Goal: Complete application form: Complete application form

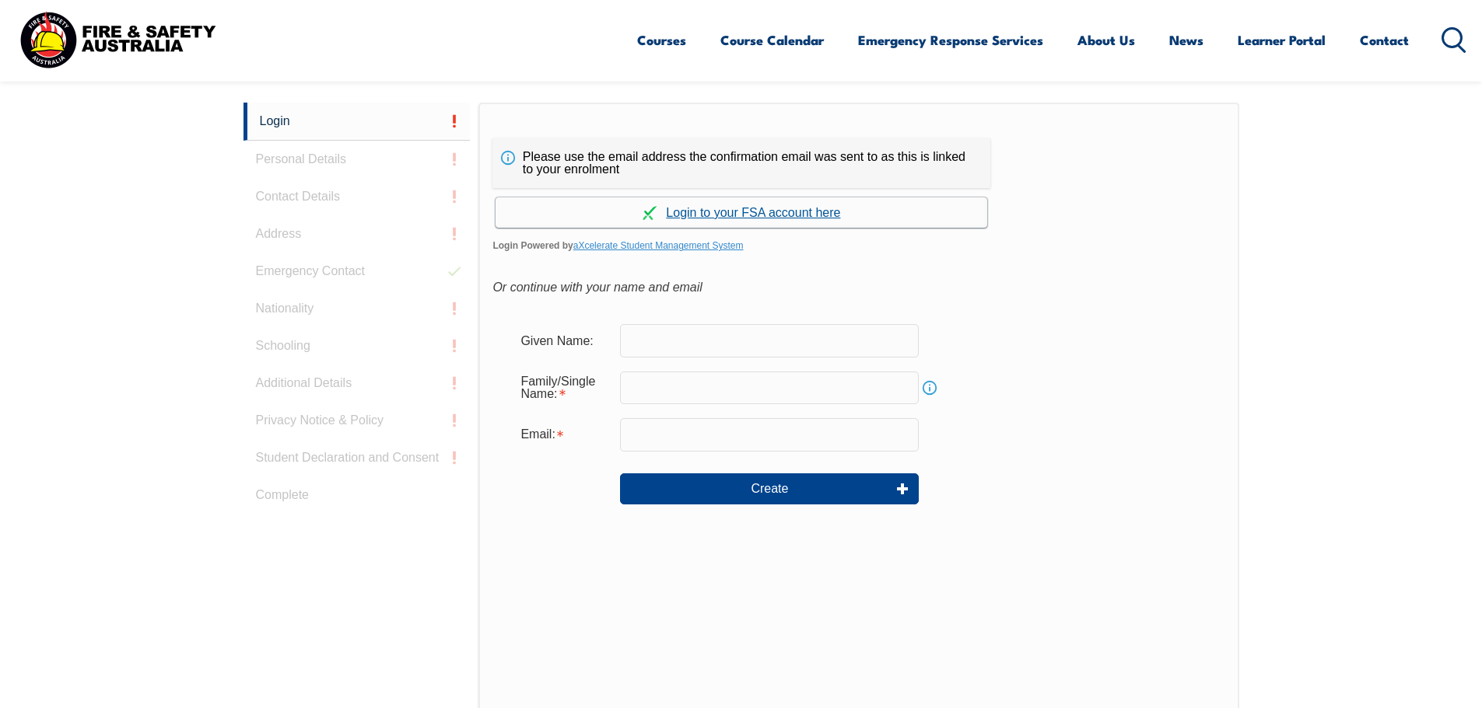
click at [728, 217] on link "Continue with aXcelerate" at bounding box center [741, 213] width 492 height 30
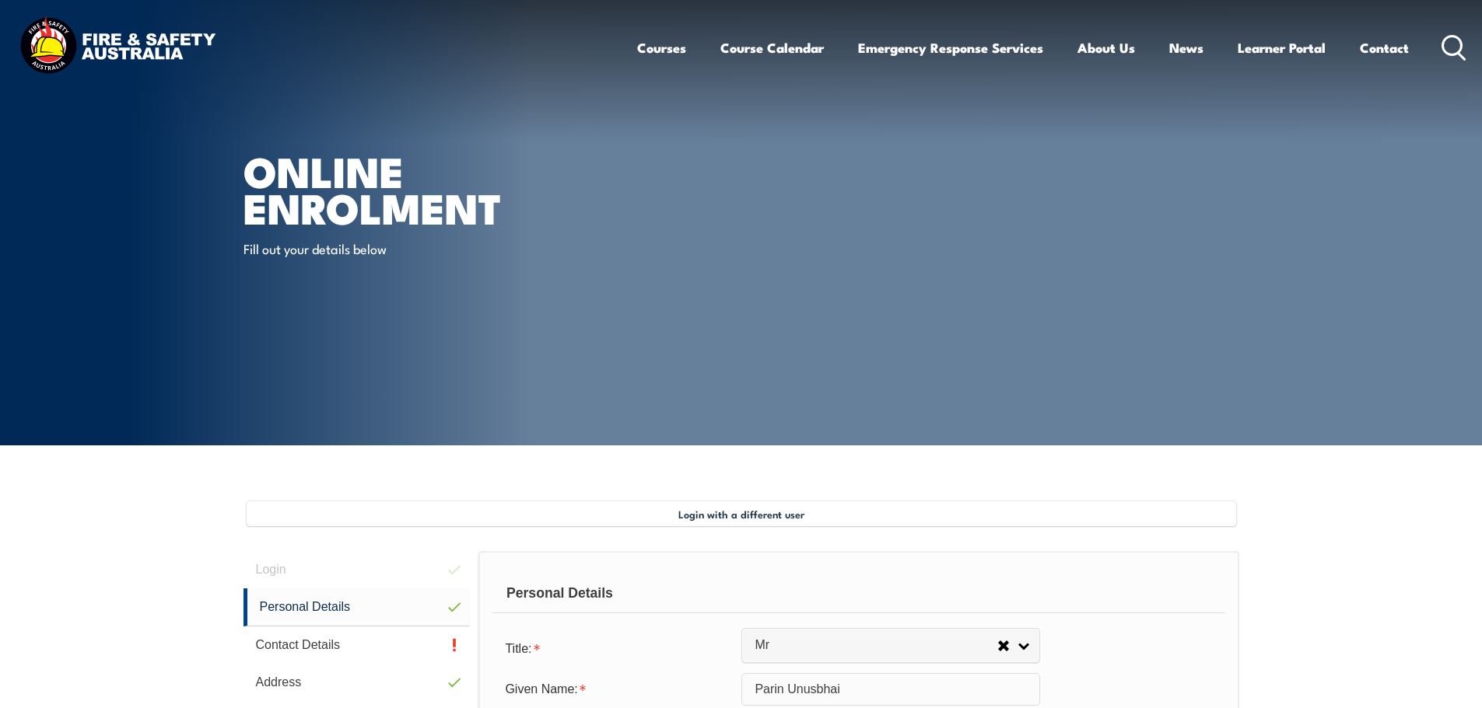
select select "Mr"
select select "M"
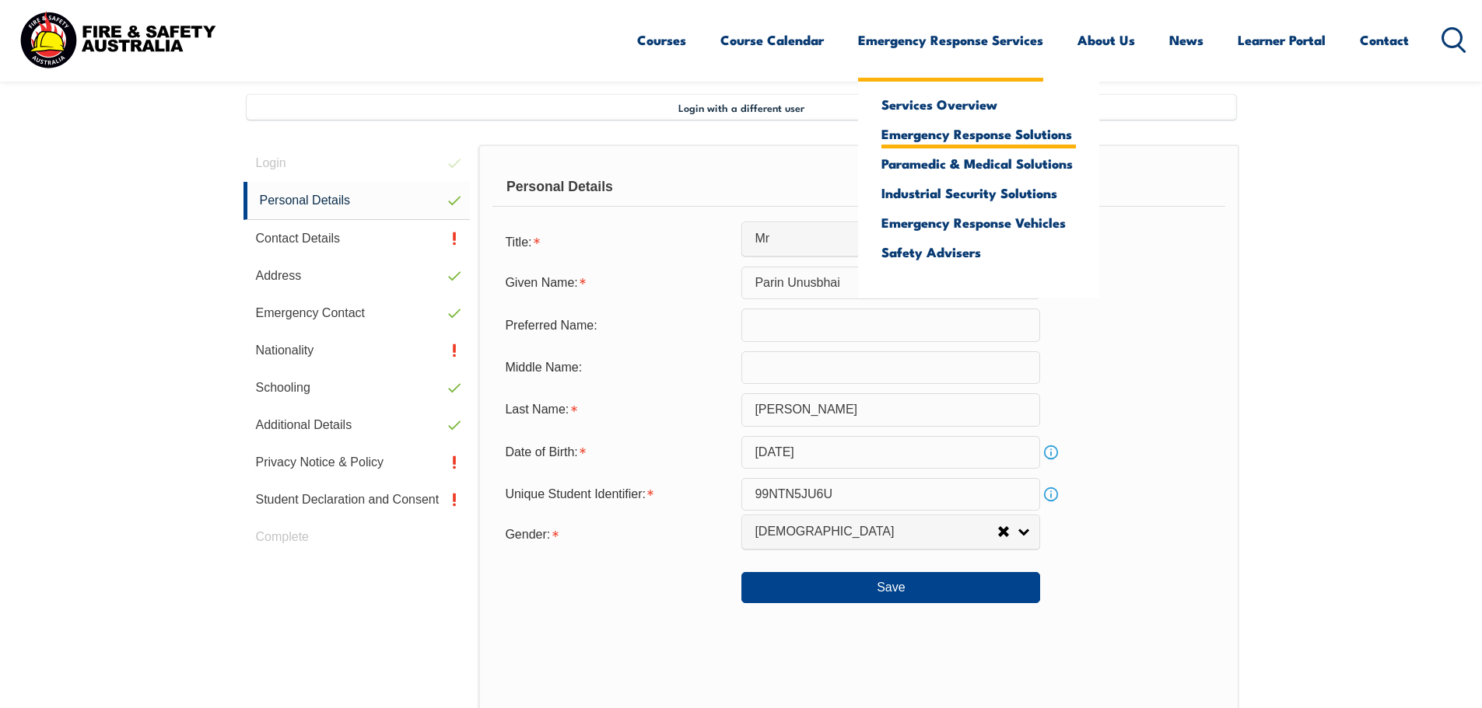
scroll to position [424, 0]
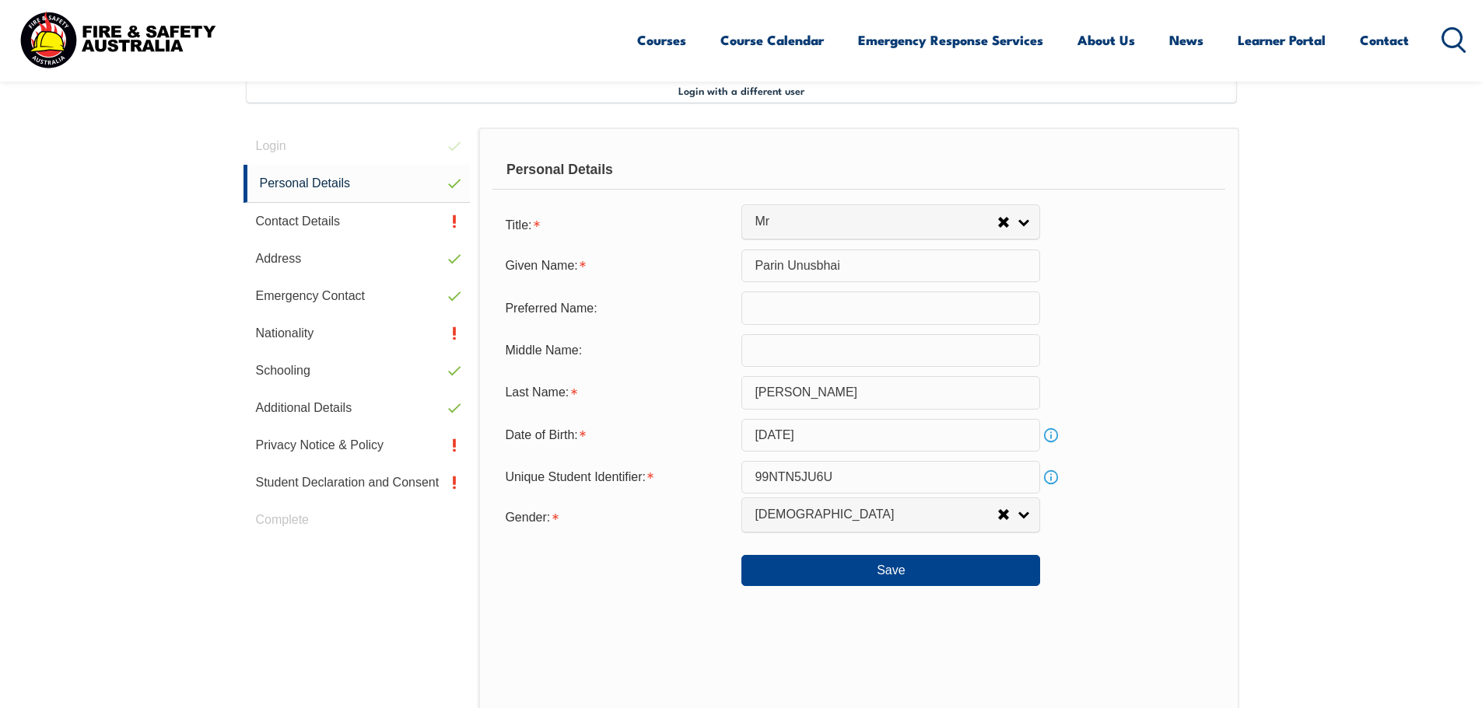
click at [770, 314] on input "text" at bounding box center [890, 308] width 299 height 33
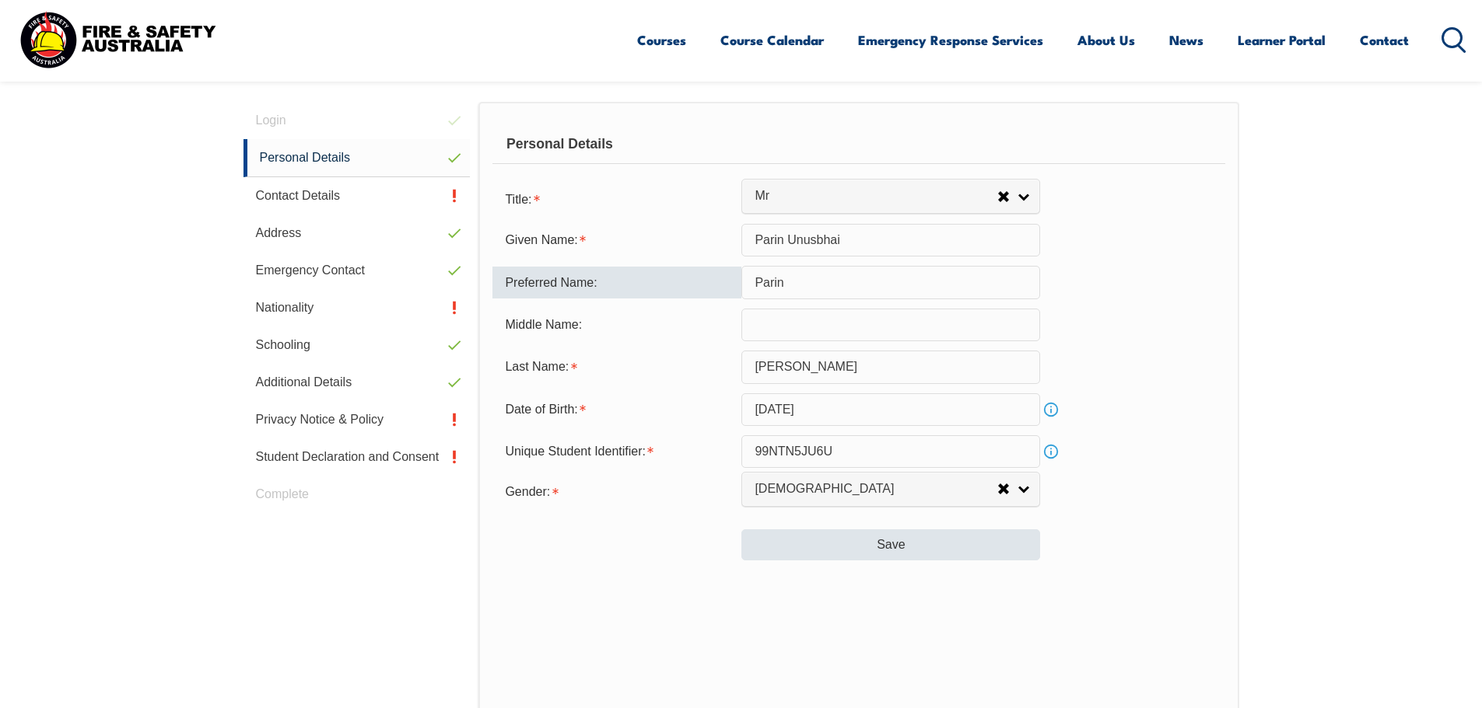
scroll to position [527, 0]
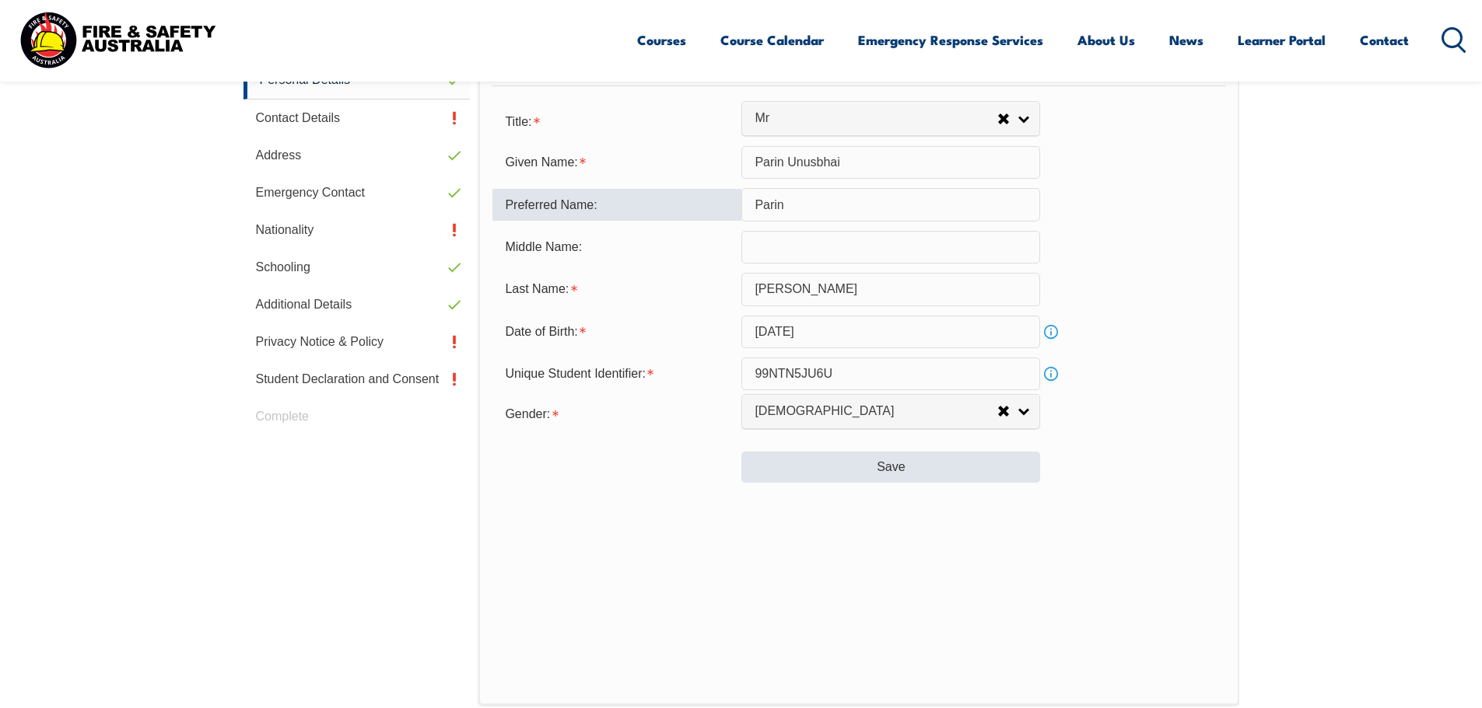
type input "Parin"
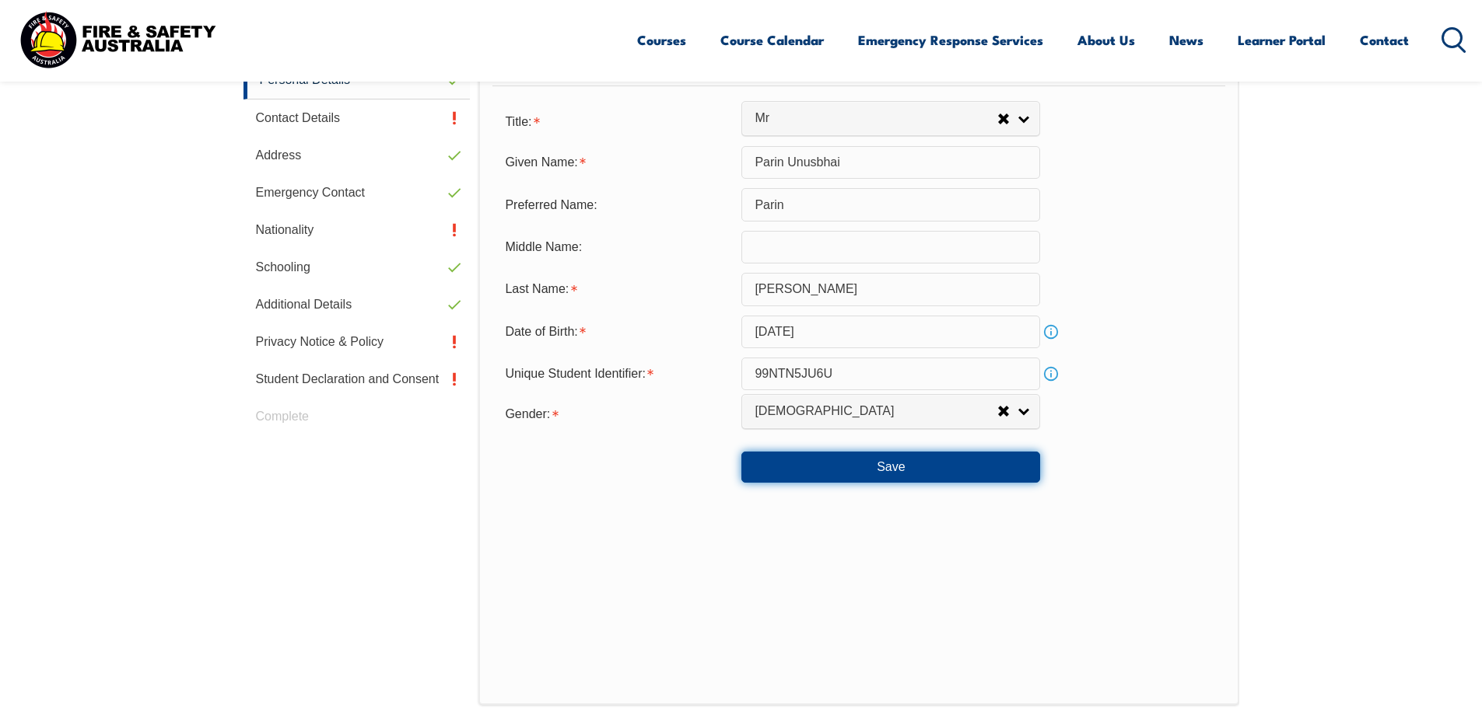
click at [920, 475] on button "Save" at bounding box center [890, 467] width 299 height 31
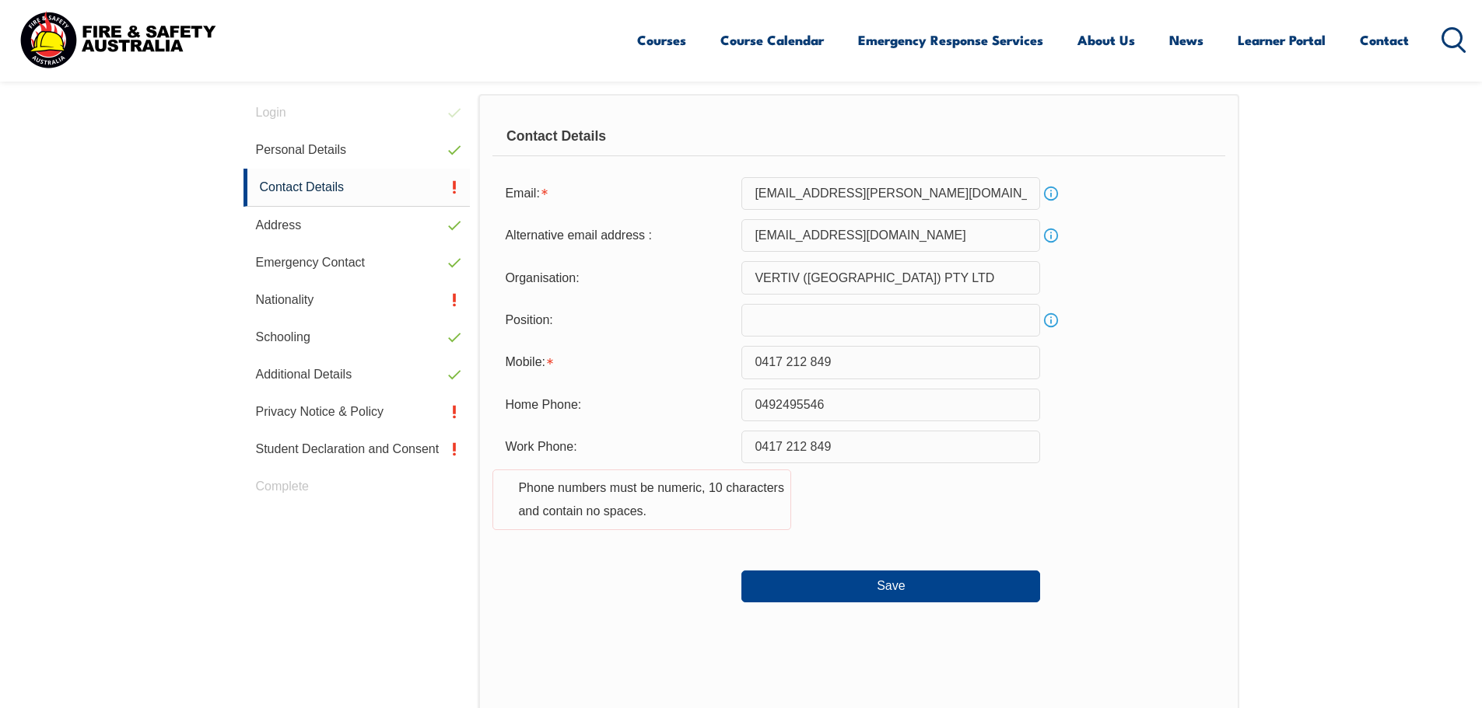
scroll to position [424, 0]
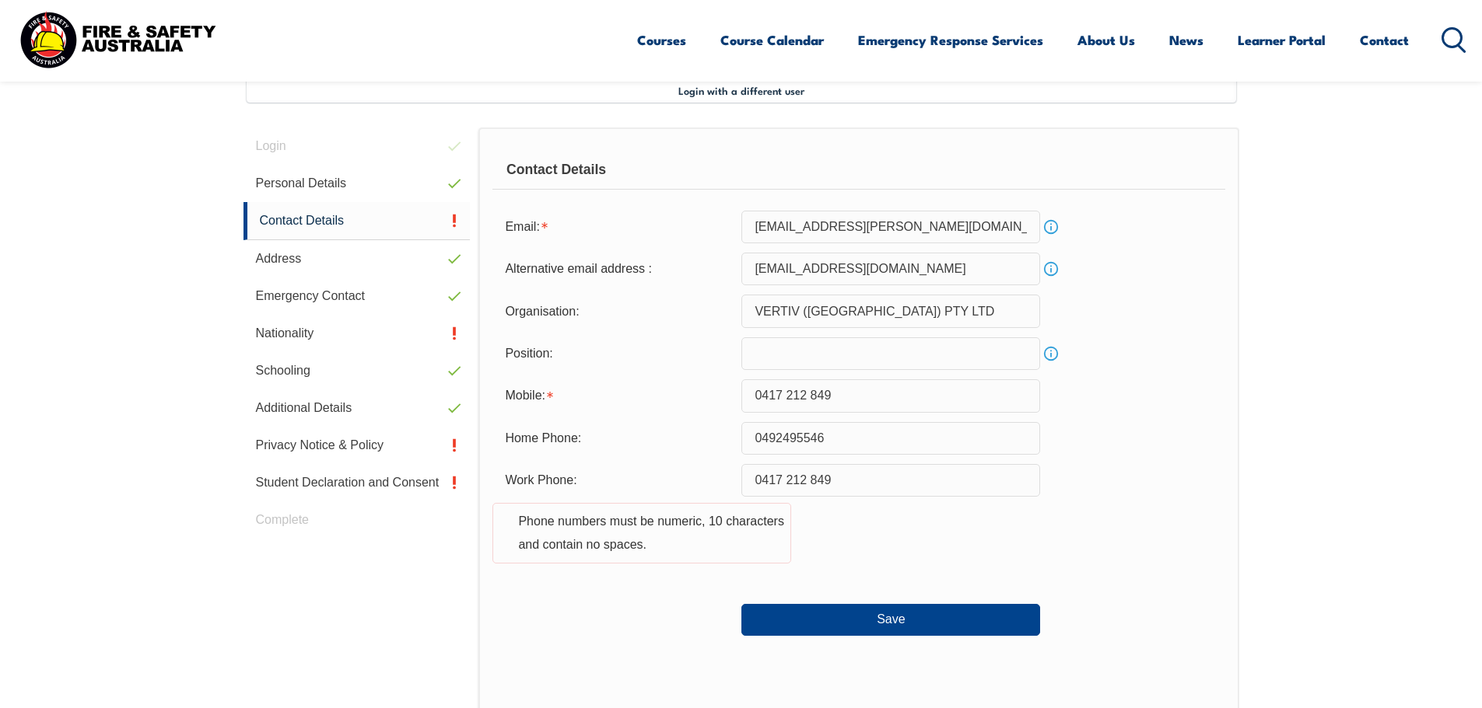
click at [821, 355] on input "text" at bounding box center [890, 354] width 299 height 33
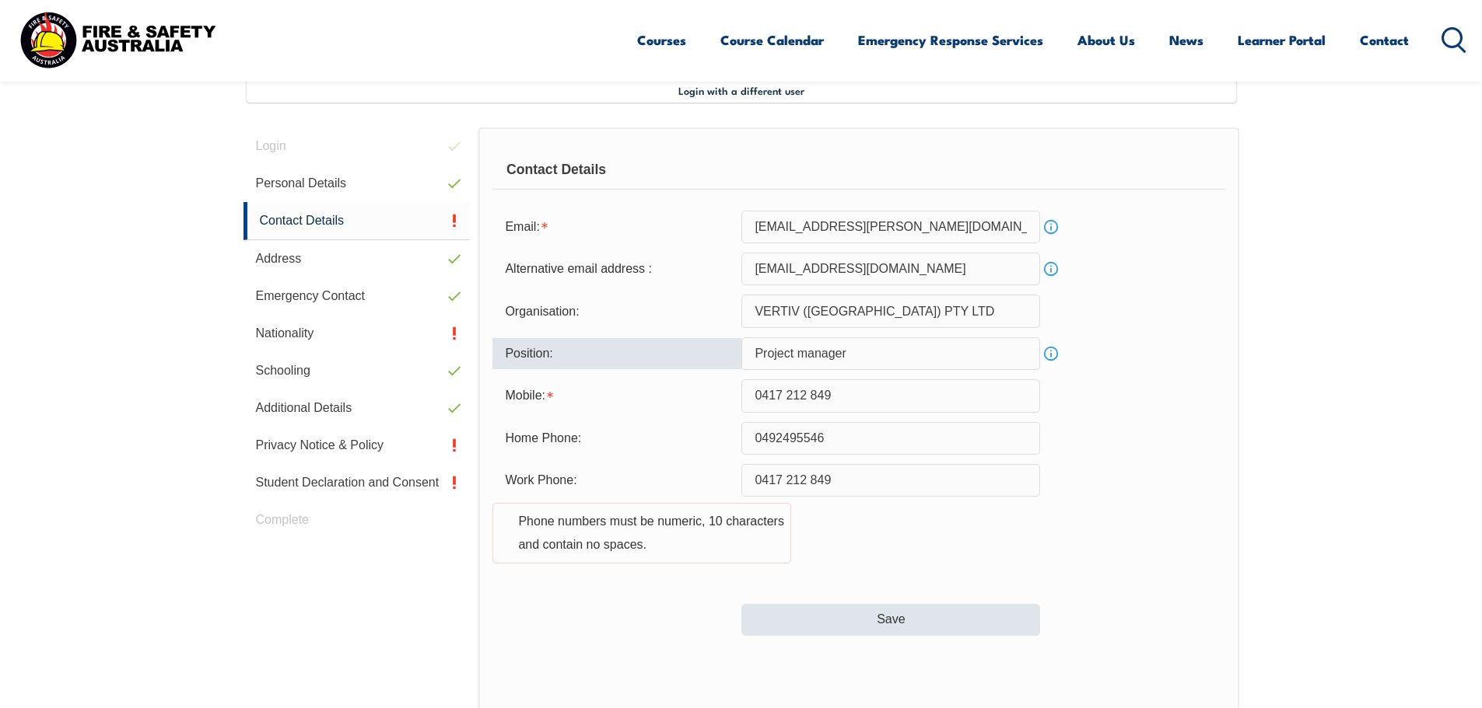
type input "Project manager"
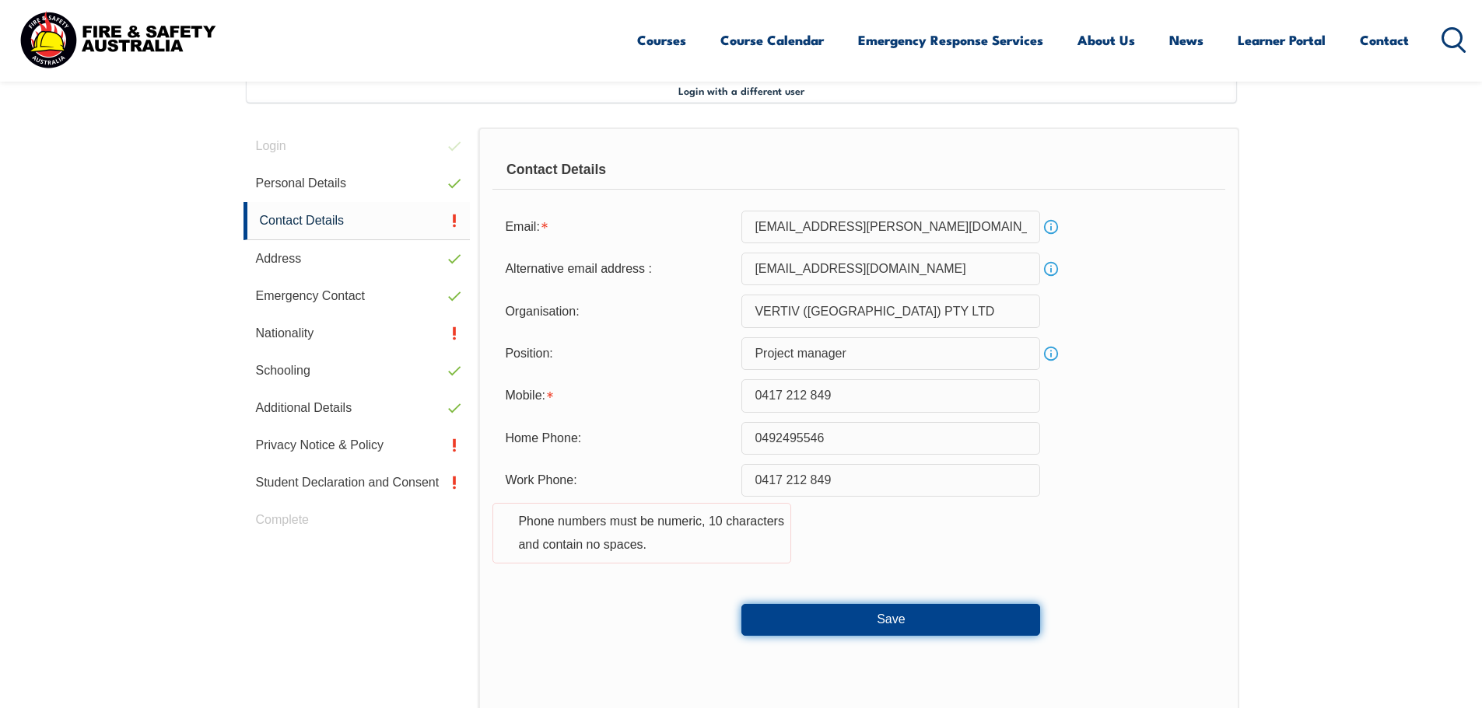
drag, startPoint x: 853, startPoint y: 618, endPoint x: 835, endPoint y: 529, distance: 90.4
click at [844, 539] on form "Email: parin.mansuri@vertiv.com Info Alternative email address : theparinmansur…" at bounding box center [858, 423] width 732 height 425
click at [782, 484] on input "0417 212 849" at bounding box center [890, 480] width 299 height 33
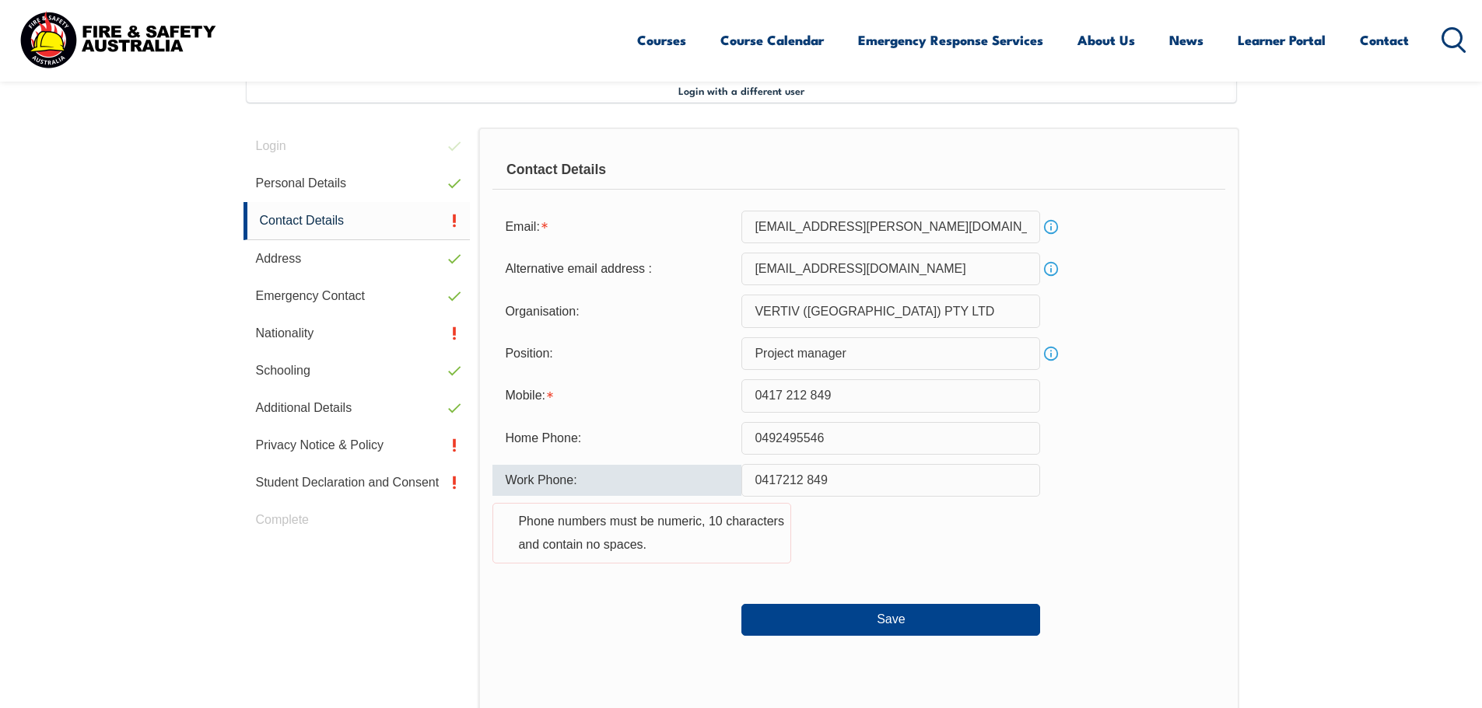
click at [807, 481] on input "0417212 849" at bounding box center [890, 480] width 299 height 33
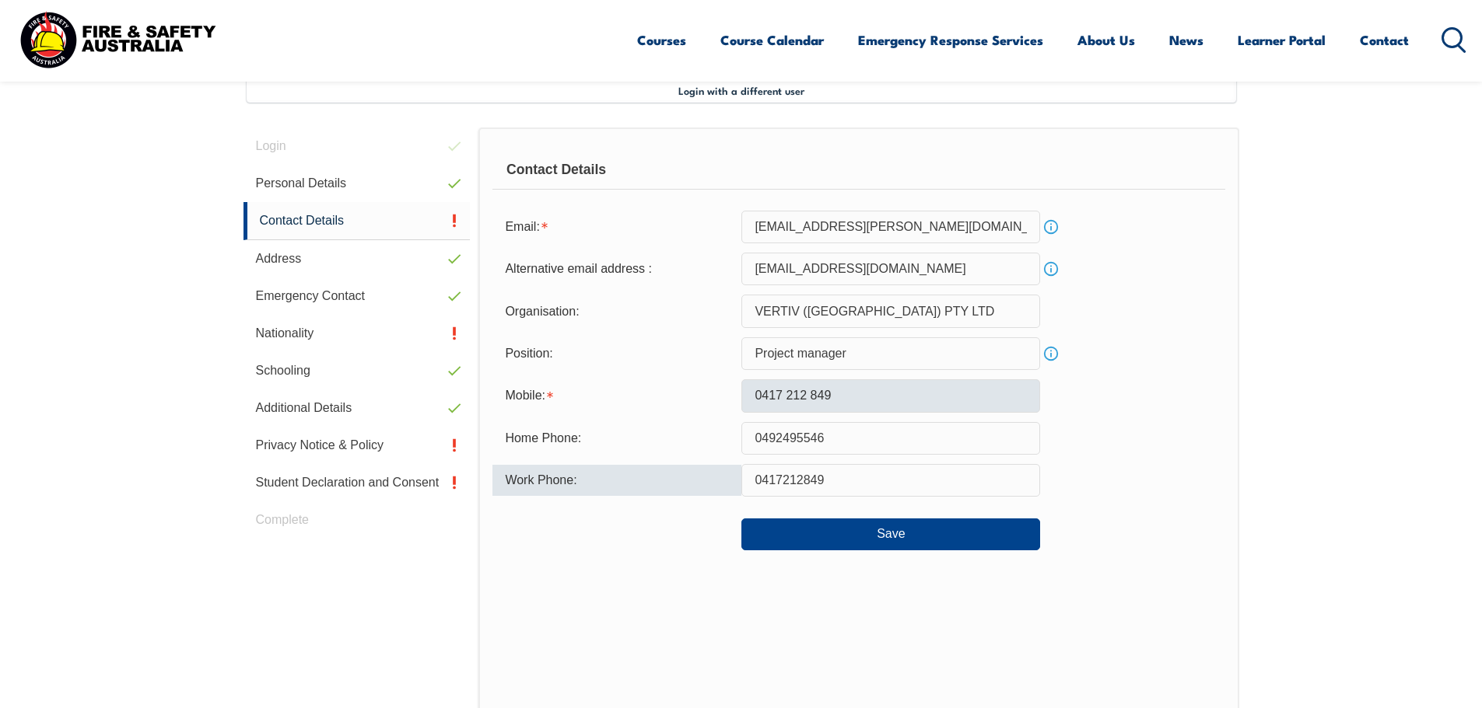
type input "0417212849"
click at [784, 398] on input "0417 212 849" at bounding box center [890, 396] width 299 height 33
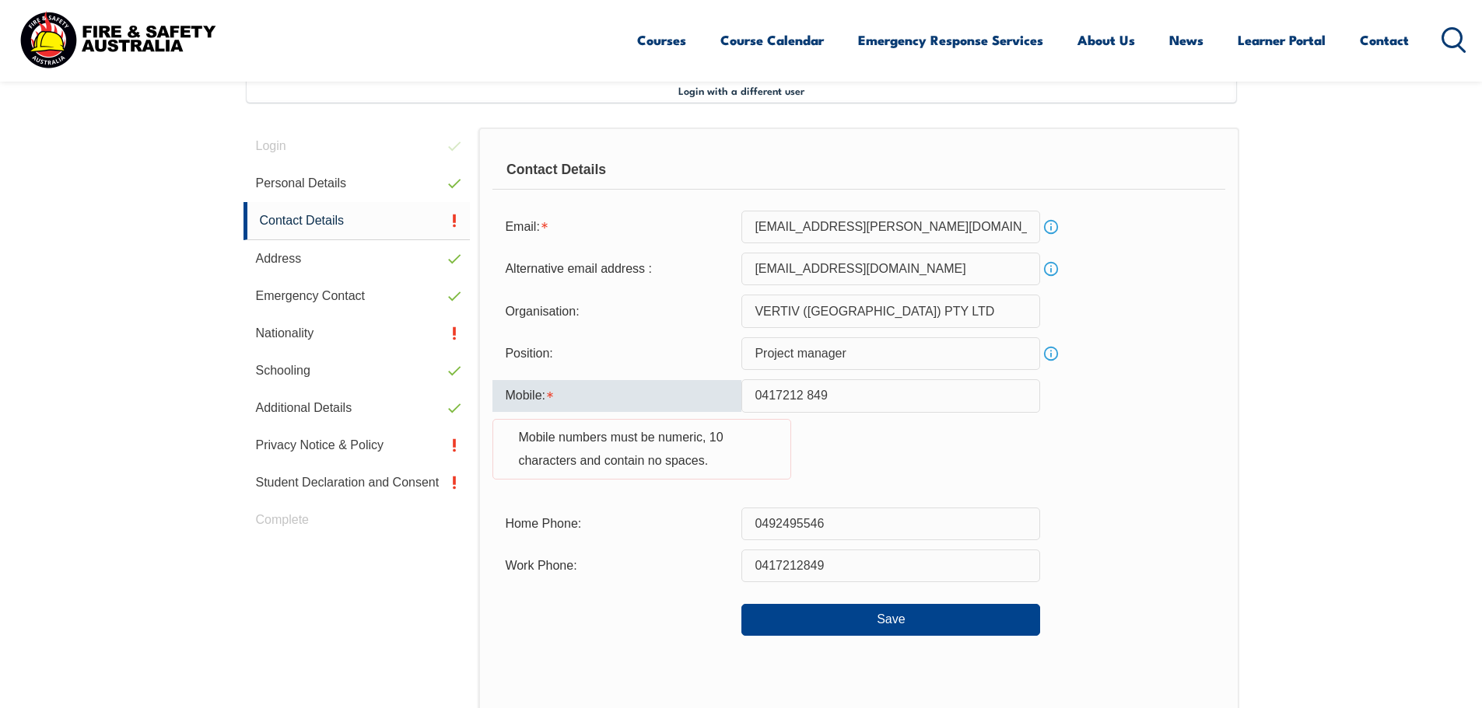
click at [806, 393] on input "0417212 849" at bounding box center [890, 396] width 299 height 33
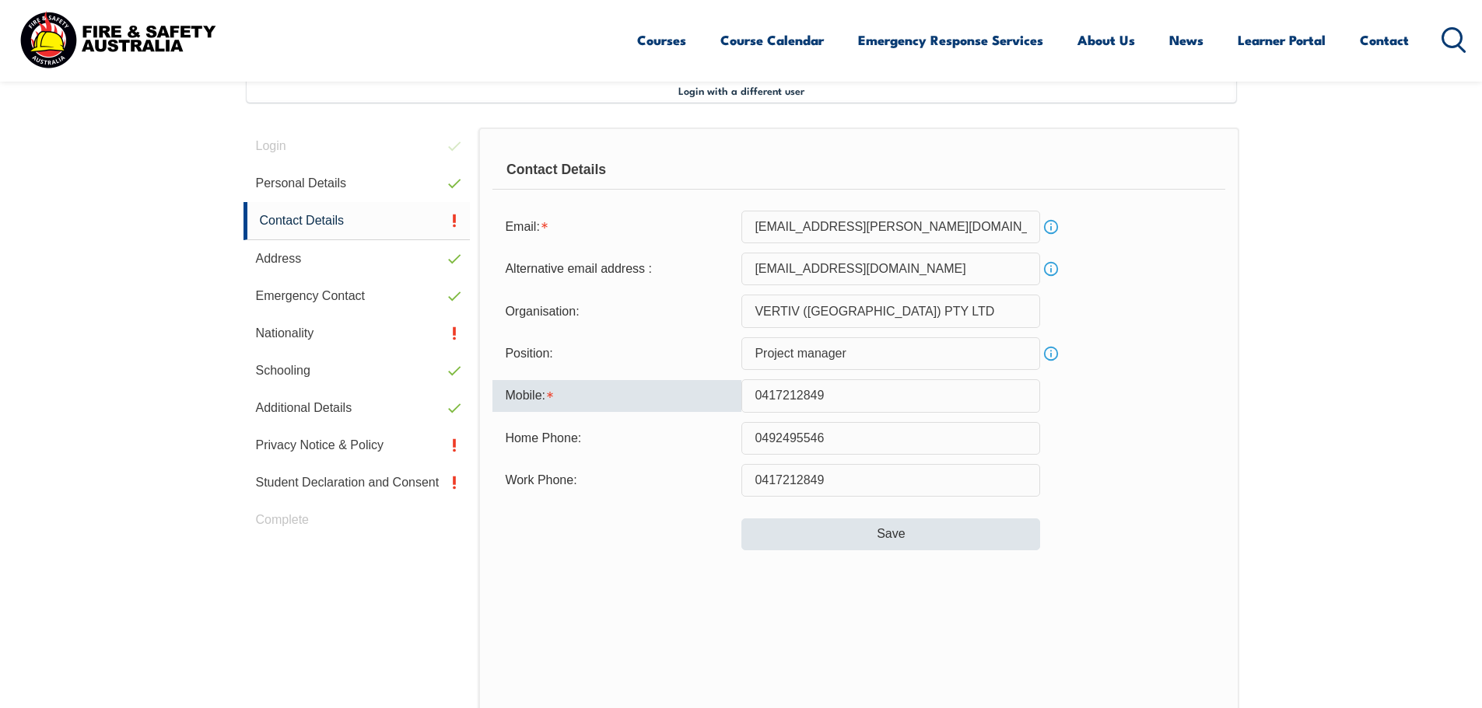
type input "0417212849"
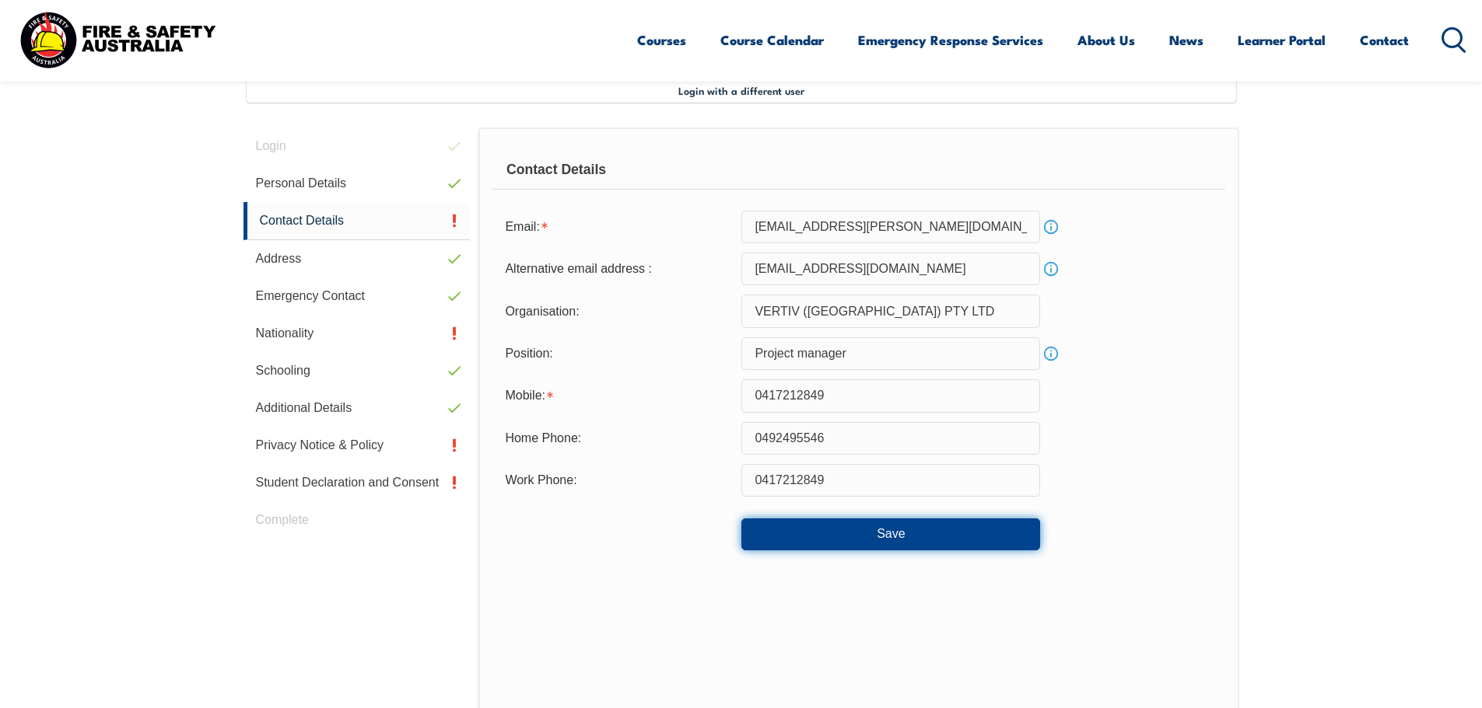
click at [851, 537] on button "Save" at bounding box center [890, 534] width 299 height 31
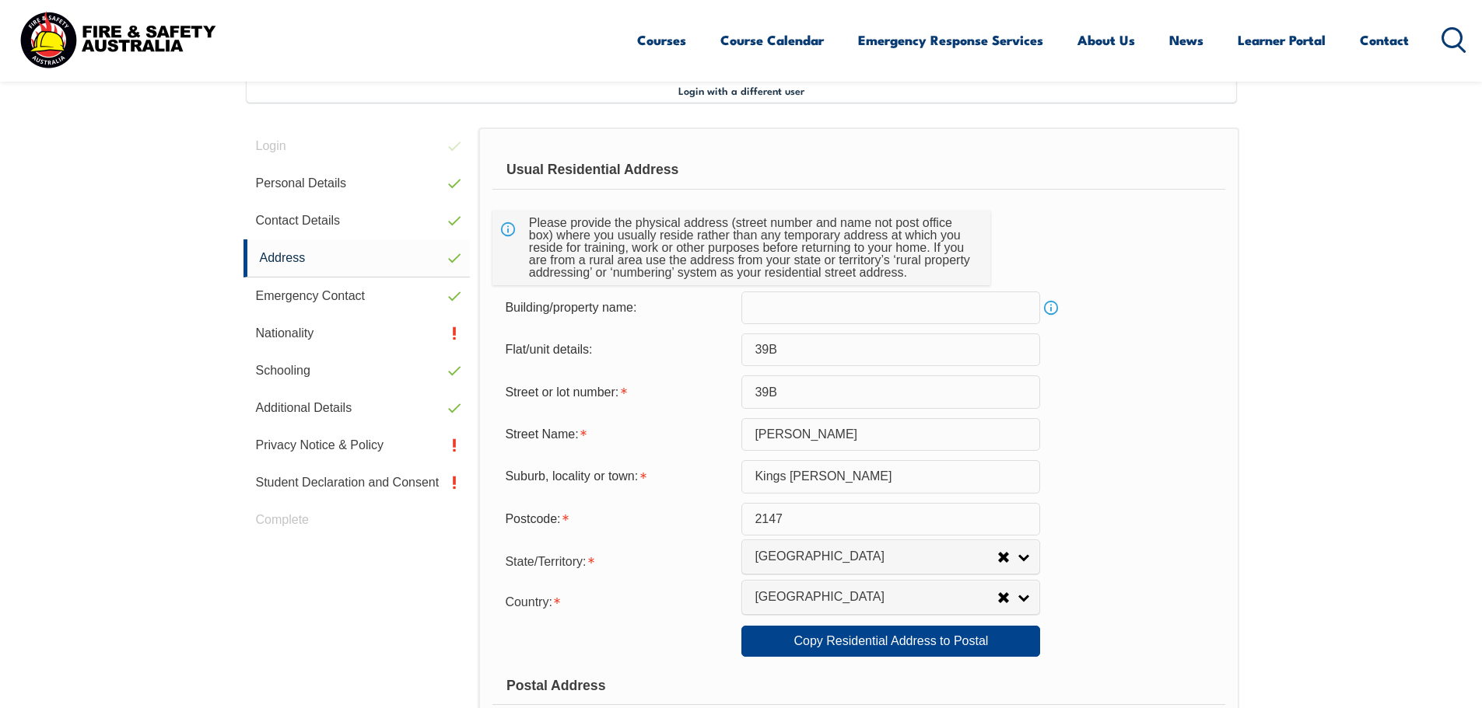
click at [773, 310] on input "text" at bounding box center [890, 308] width 299 height 33
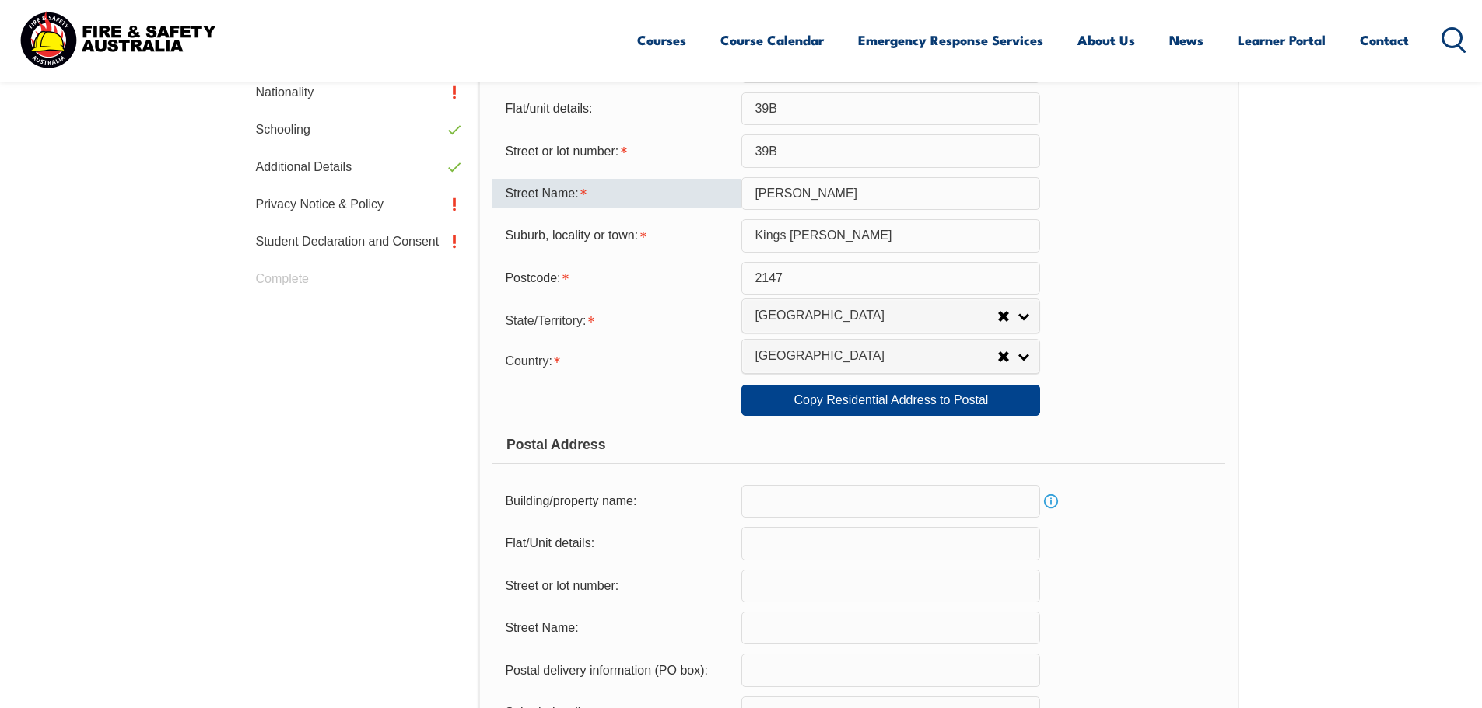
scroll to position [735, 0]
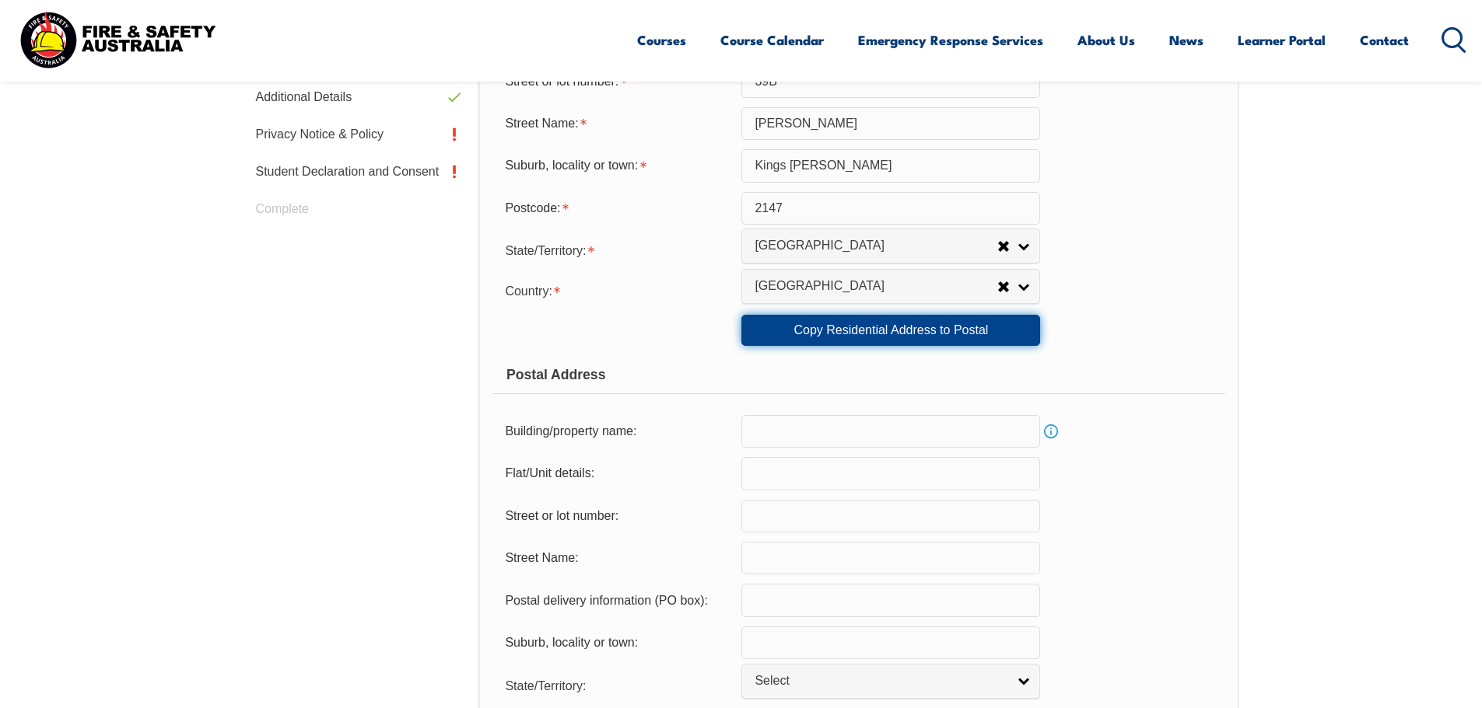
click at [831, 331] on link "Copy Residential Address to Postal" at bounding box center [890, 330] width 299 height 31
type input "39B"
type input "Anderson Rd"
type input "Kings Langley"
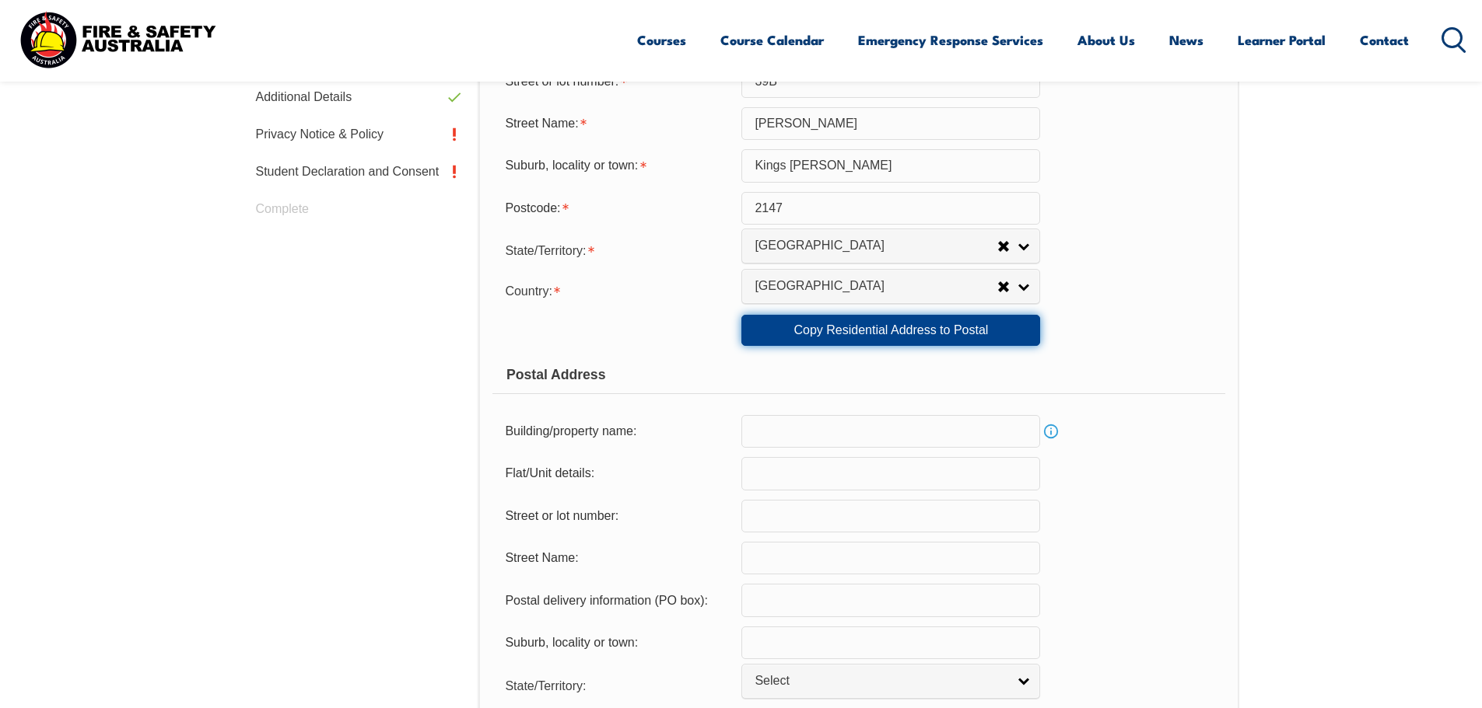
select select "[GEOGRAPHIC_DATA]"
type input "2147"
select select "1101"
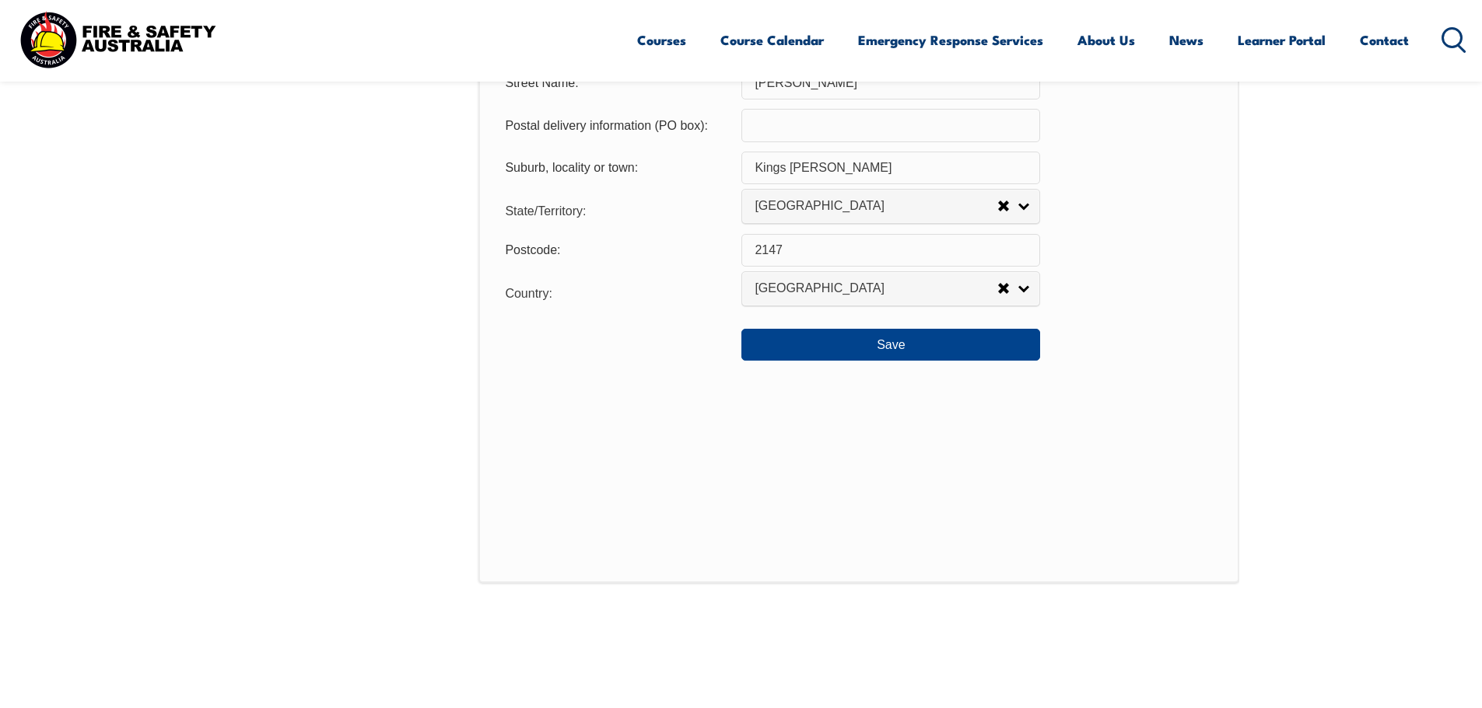
scroll to position [1254, 0]
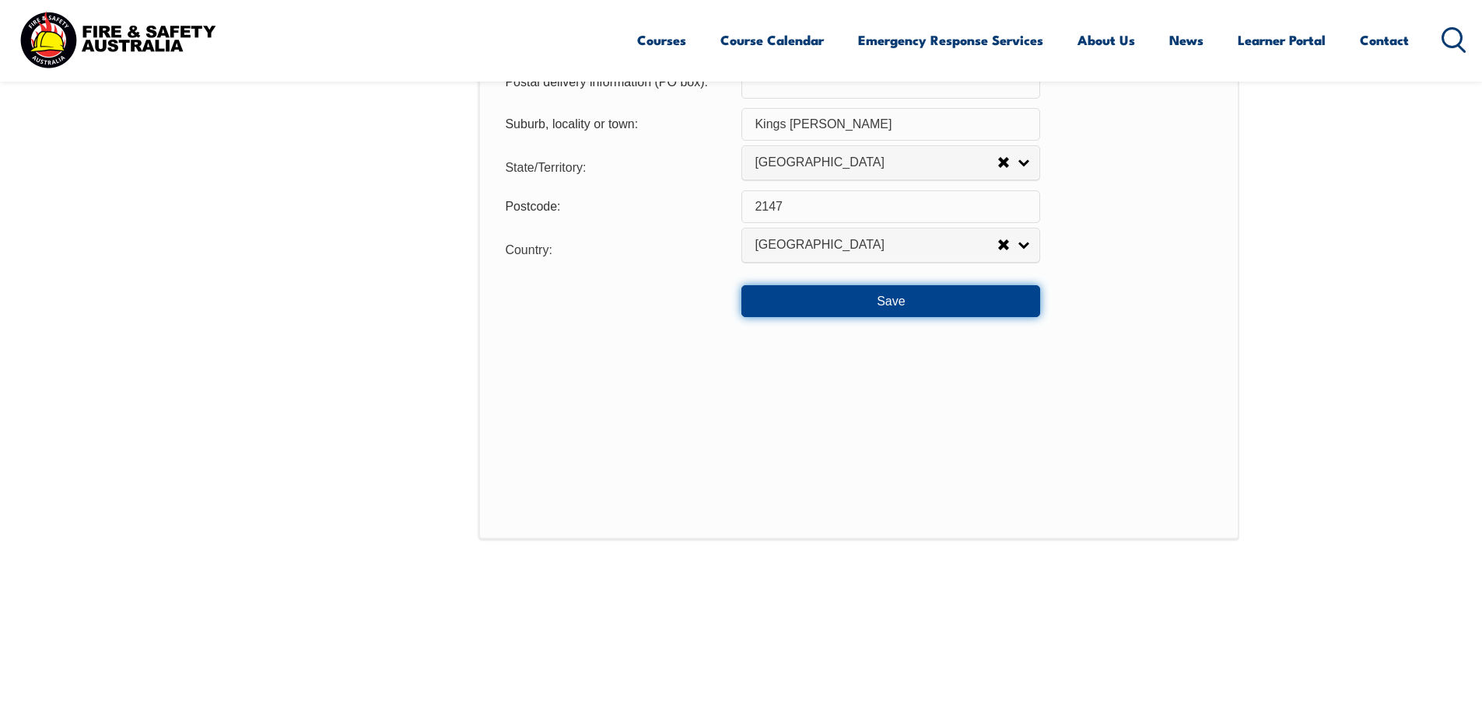
click at [873, 309] on button "Save" at bounding box center [890, 300] width 299 height 31
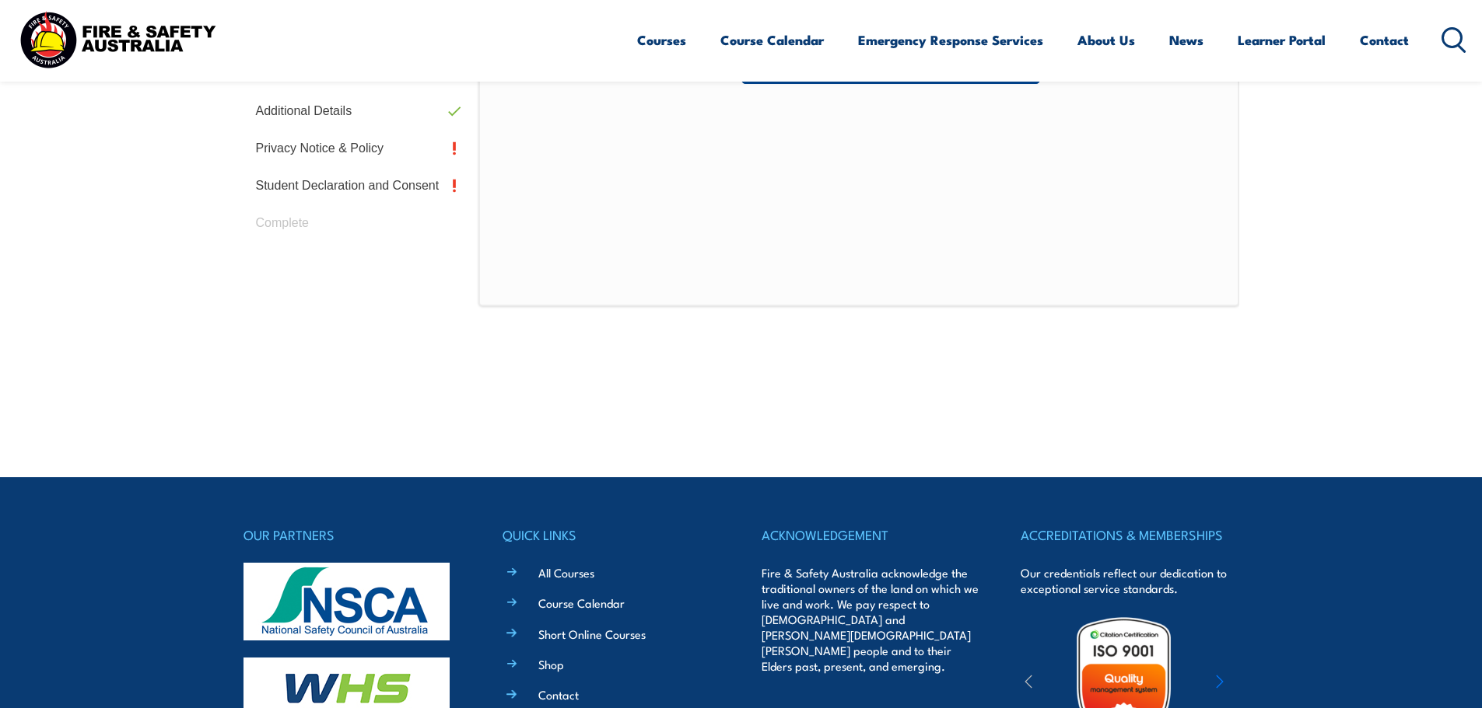
scroll to position [424, 0]
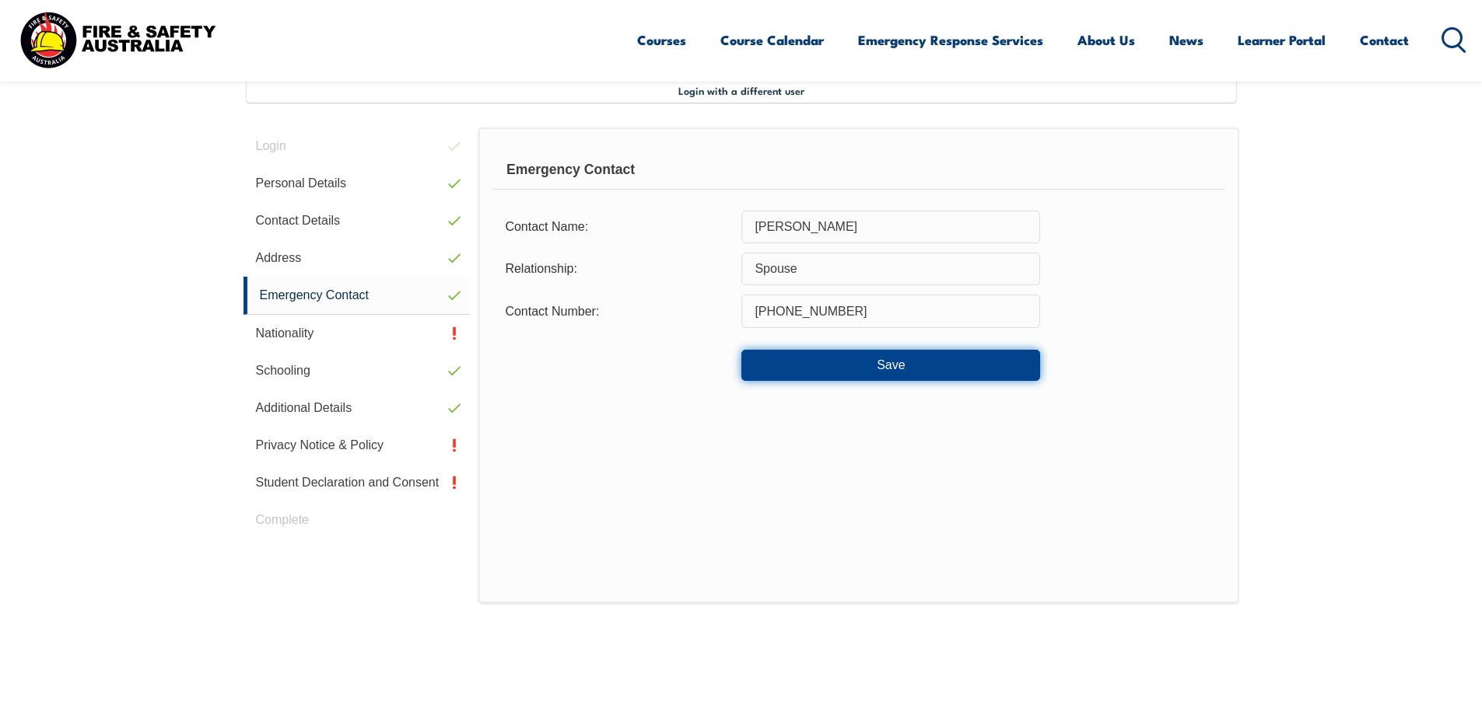
click at [831, 358] on button "Save" at bounding box center [890, 365] width 299 height 31
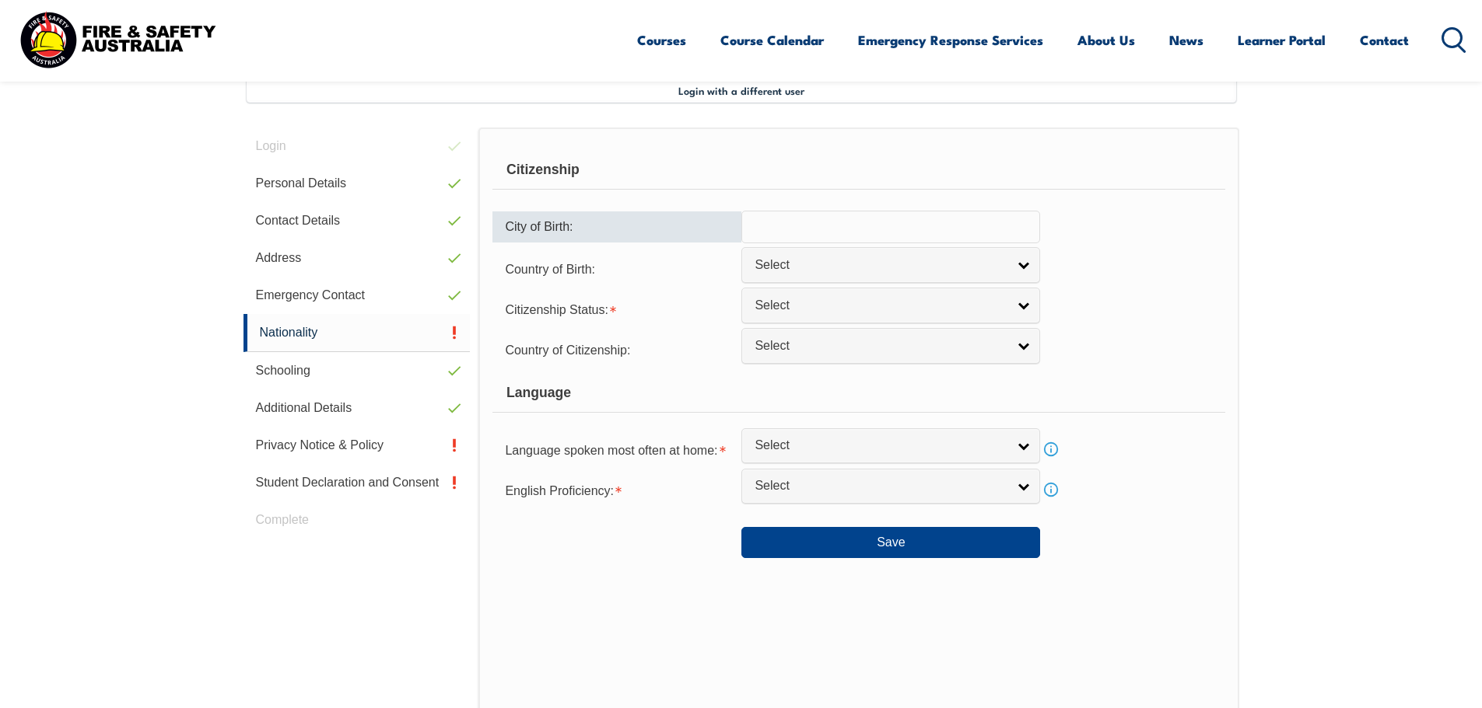
click at [796, 227] on input "text" at bounding box center [890, 227] width 299 height 33
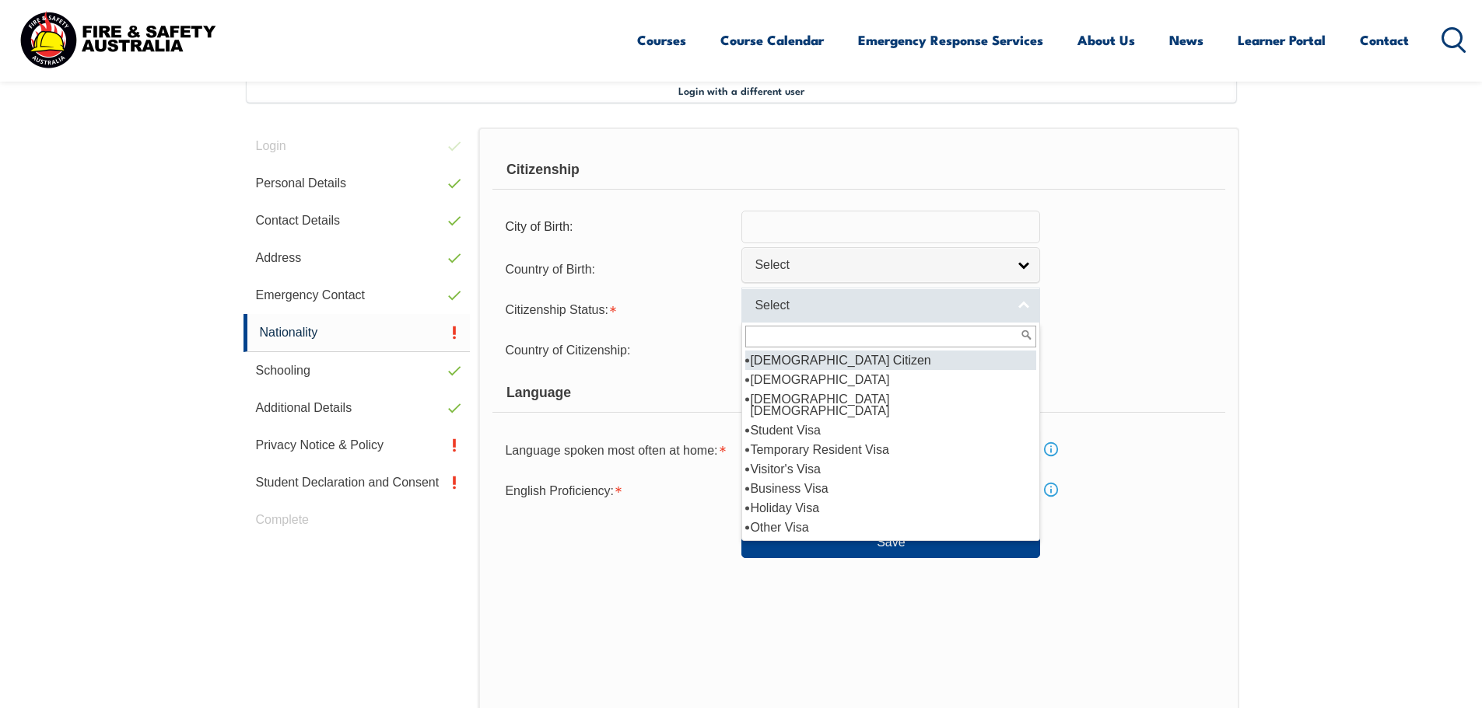
click at [788, 302] on span "Select" at bounding box center [880, 306] width 252 height 16
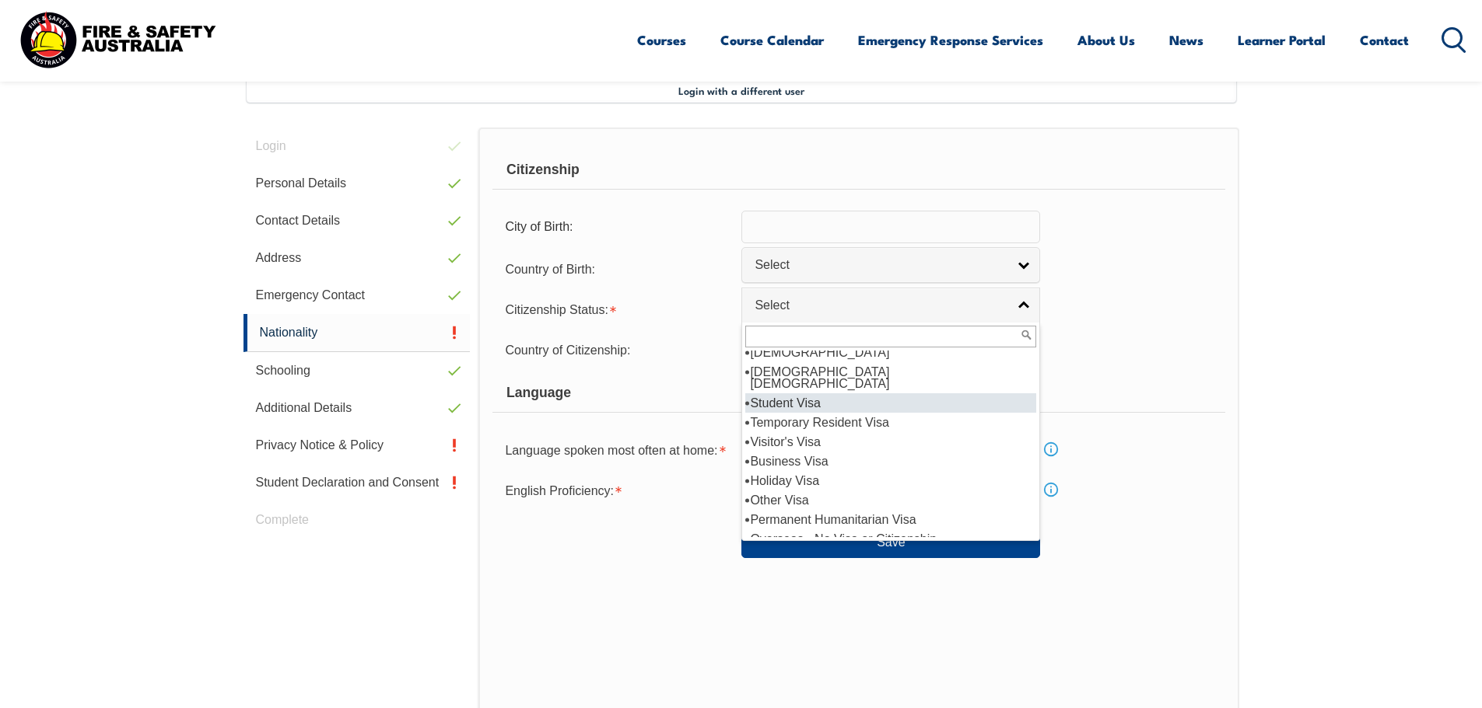
scroll to position [0, 0]
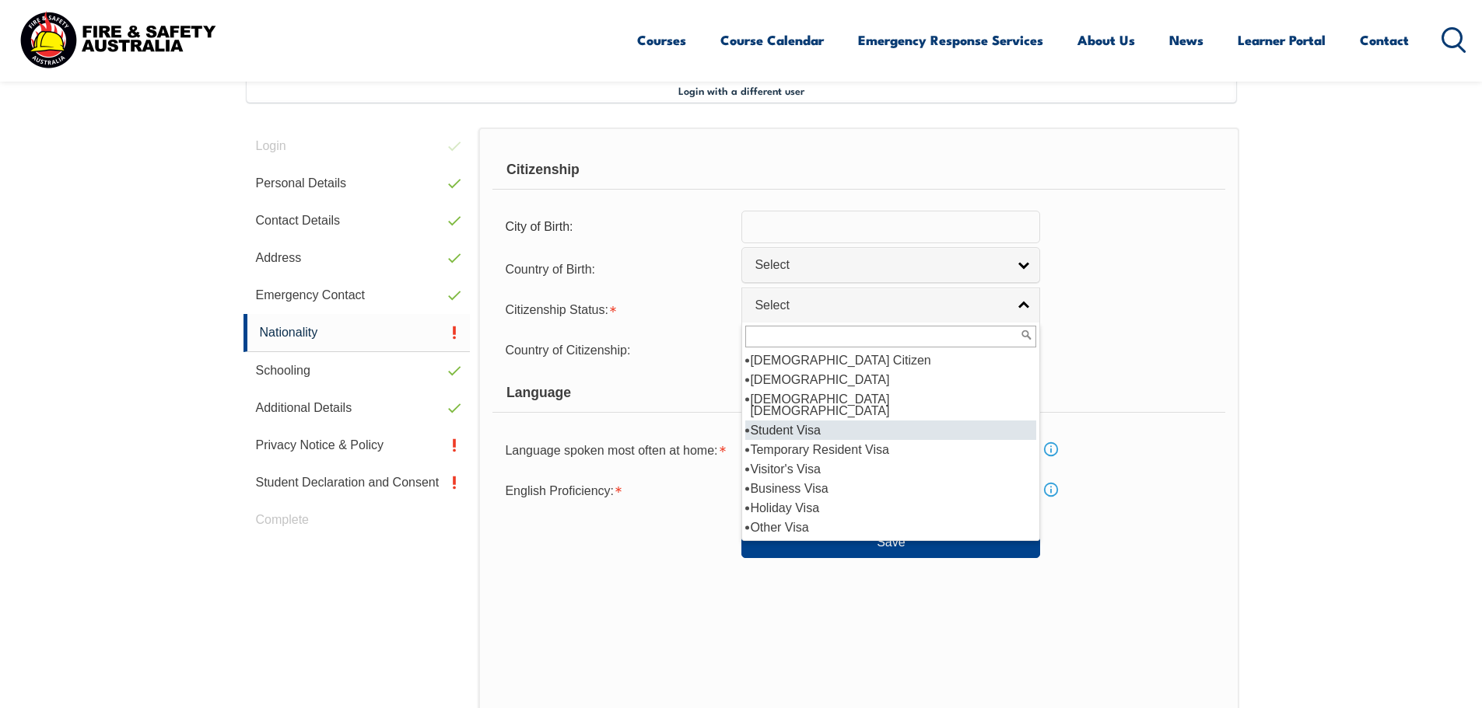
click at [838, 421] on li "Student Visa" at bounding box center [890, 430] width 291 height 19
select select "4"
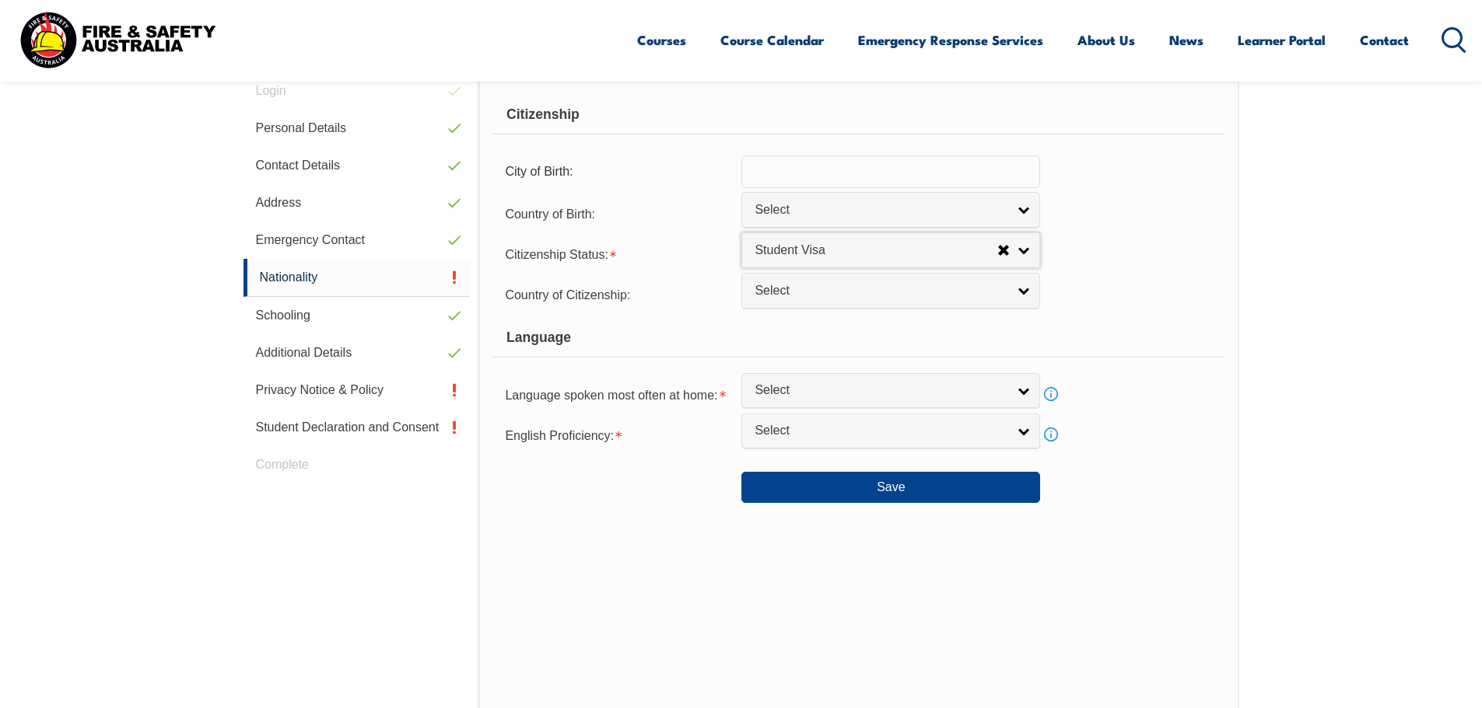
scroll to position [527, 0]
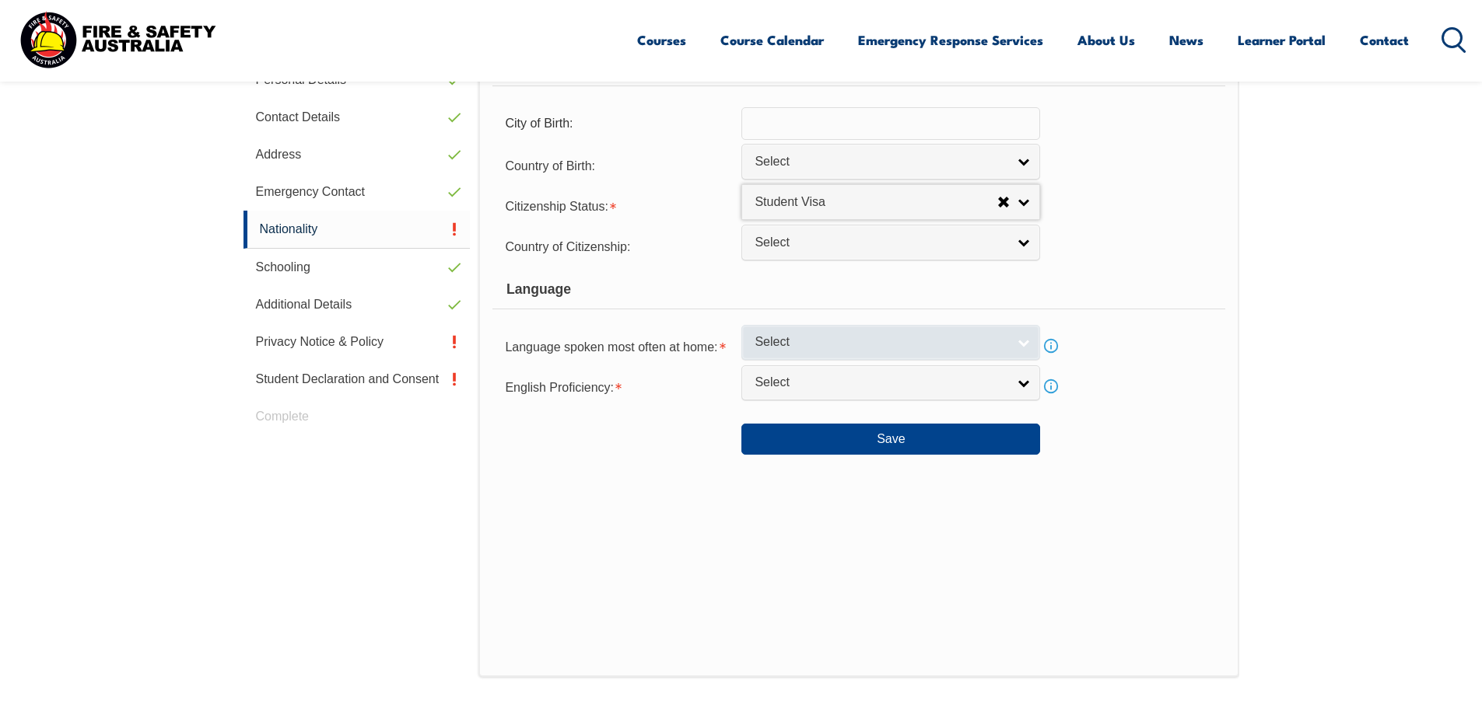
click at [814, 352] on link "Select" at bounding box center [890, 342] width 299 height 35
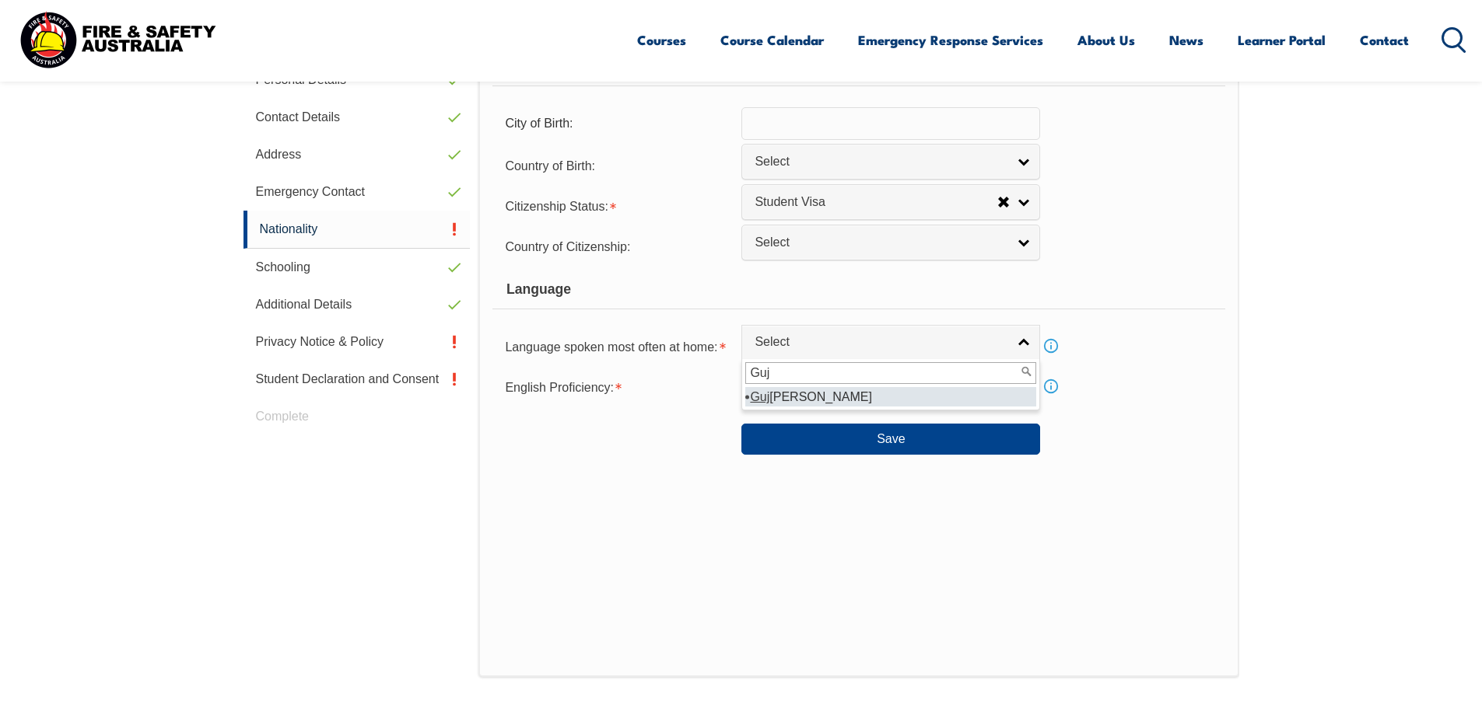
type input "Guj"
click at [796, 395] on li "Guj arati" at bounding box center [890, 396] width 291 height 19
select select "5202"
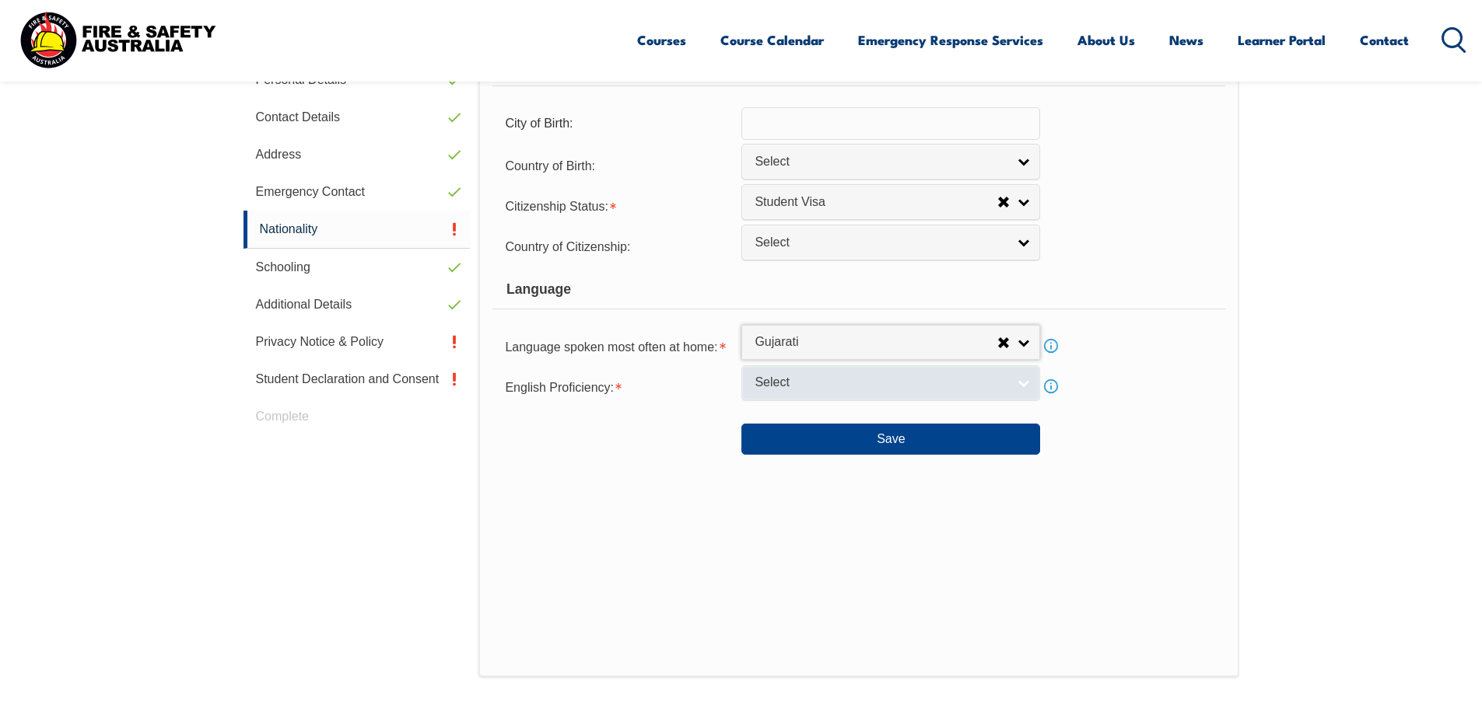
click at [795, 393] on link "Select" at bounding box center [890, 383] width 299 height 35
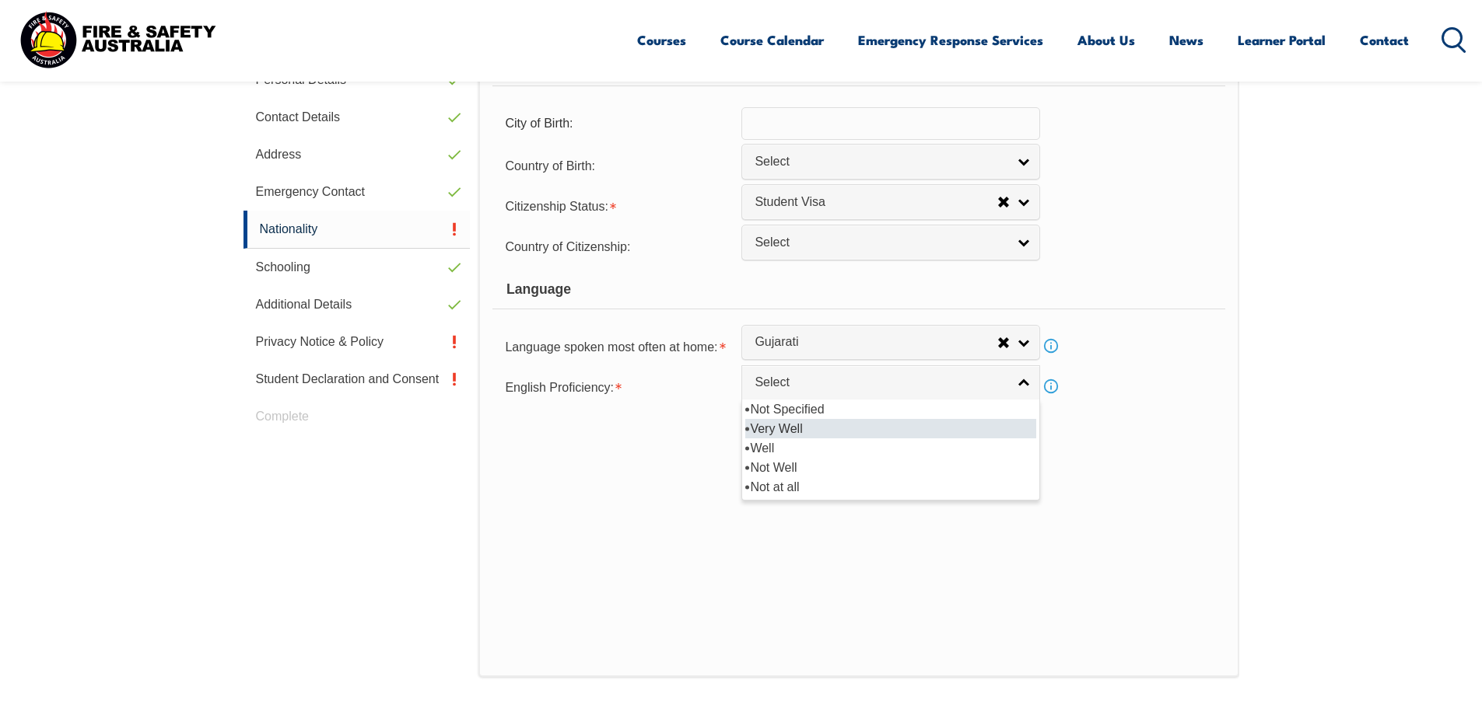
click at [778, 429] on li "Very Well" at bounding box center [890, 428] width 291 height 19
select select "1"
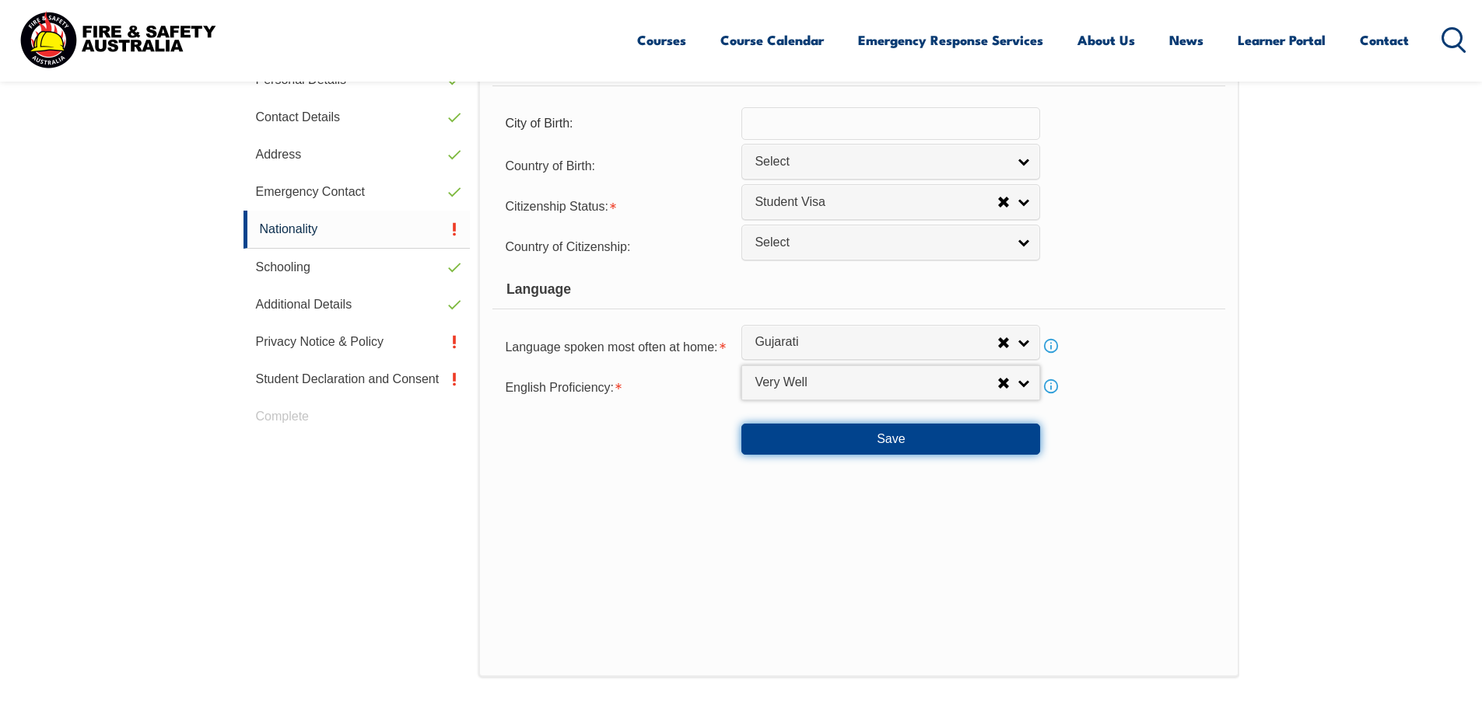
click at [891, 437] on button "Save" at bounding box center [890, 439] width 299 height 31
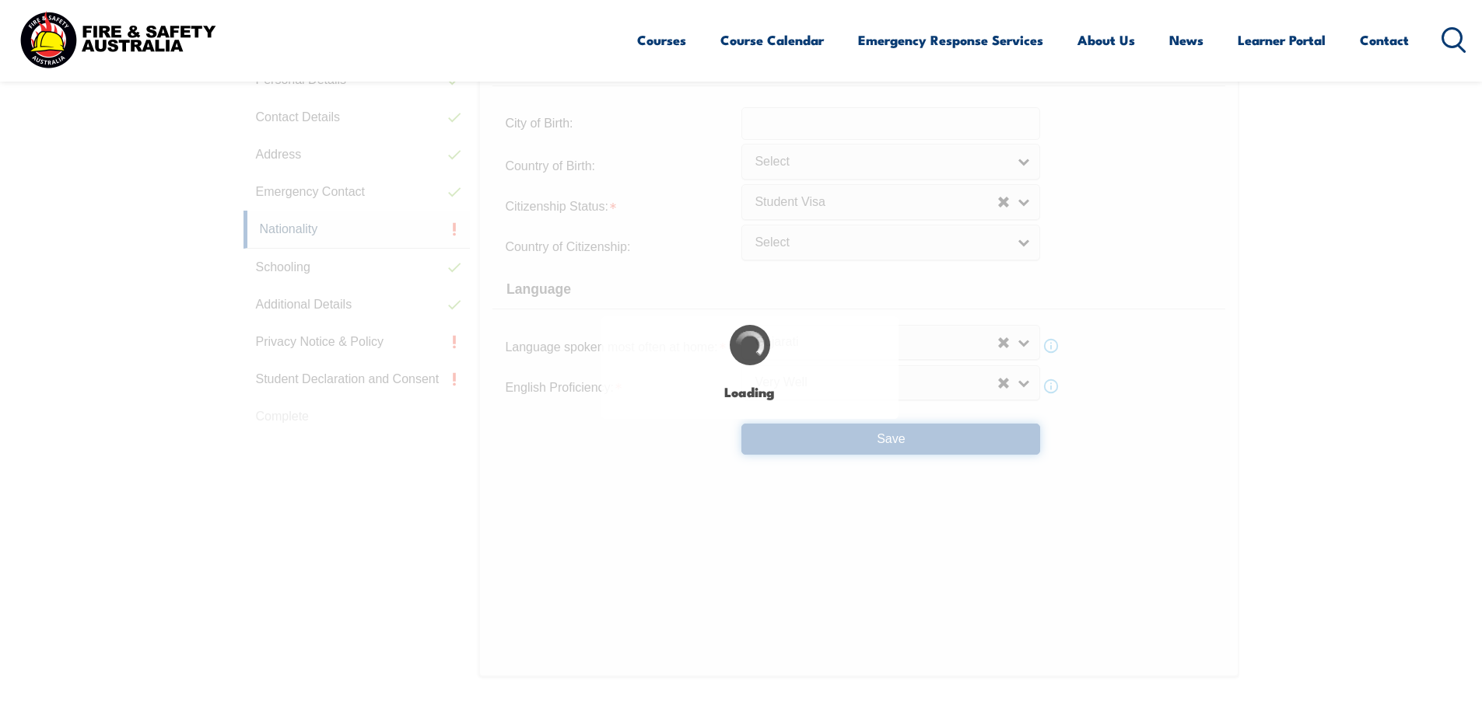
select select "true"
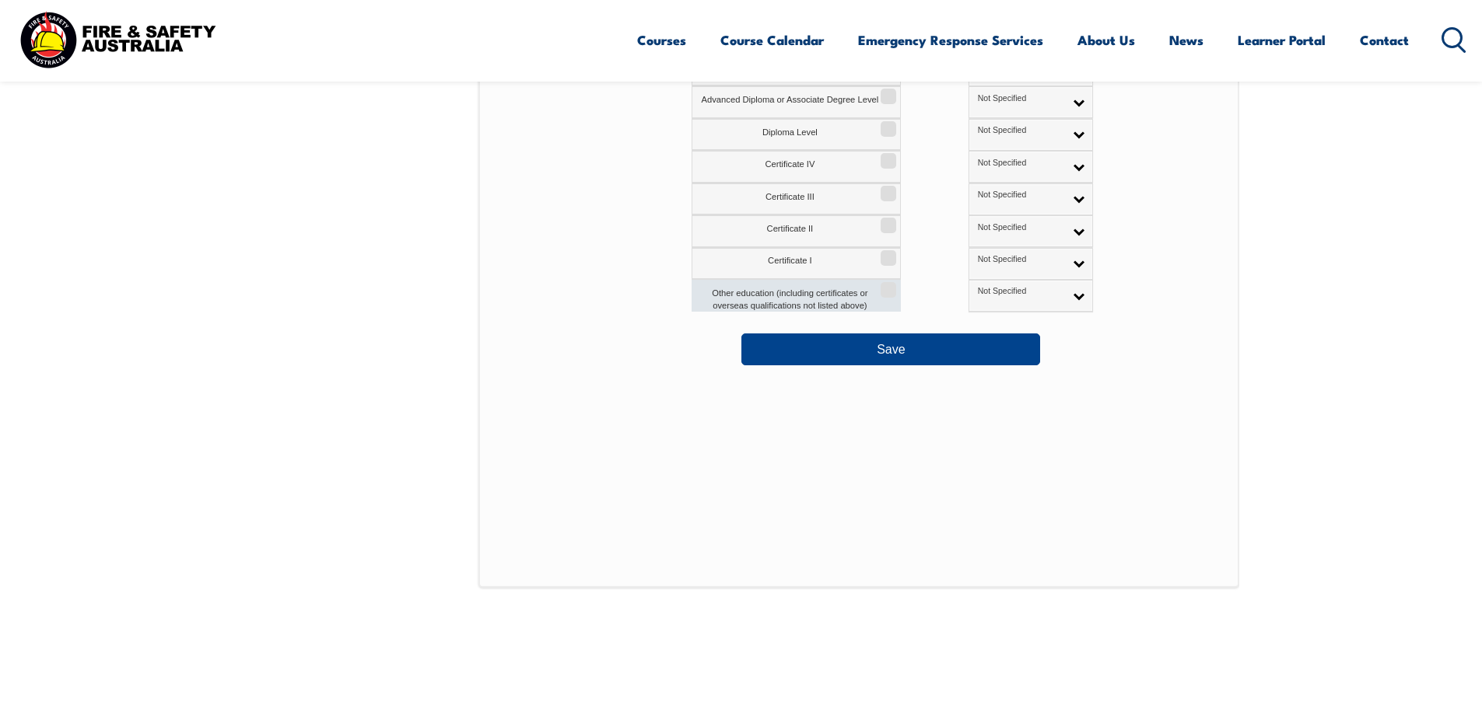
scroll to position [838, 0]
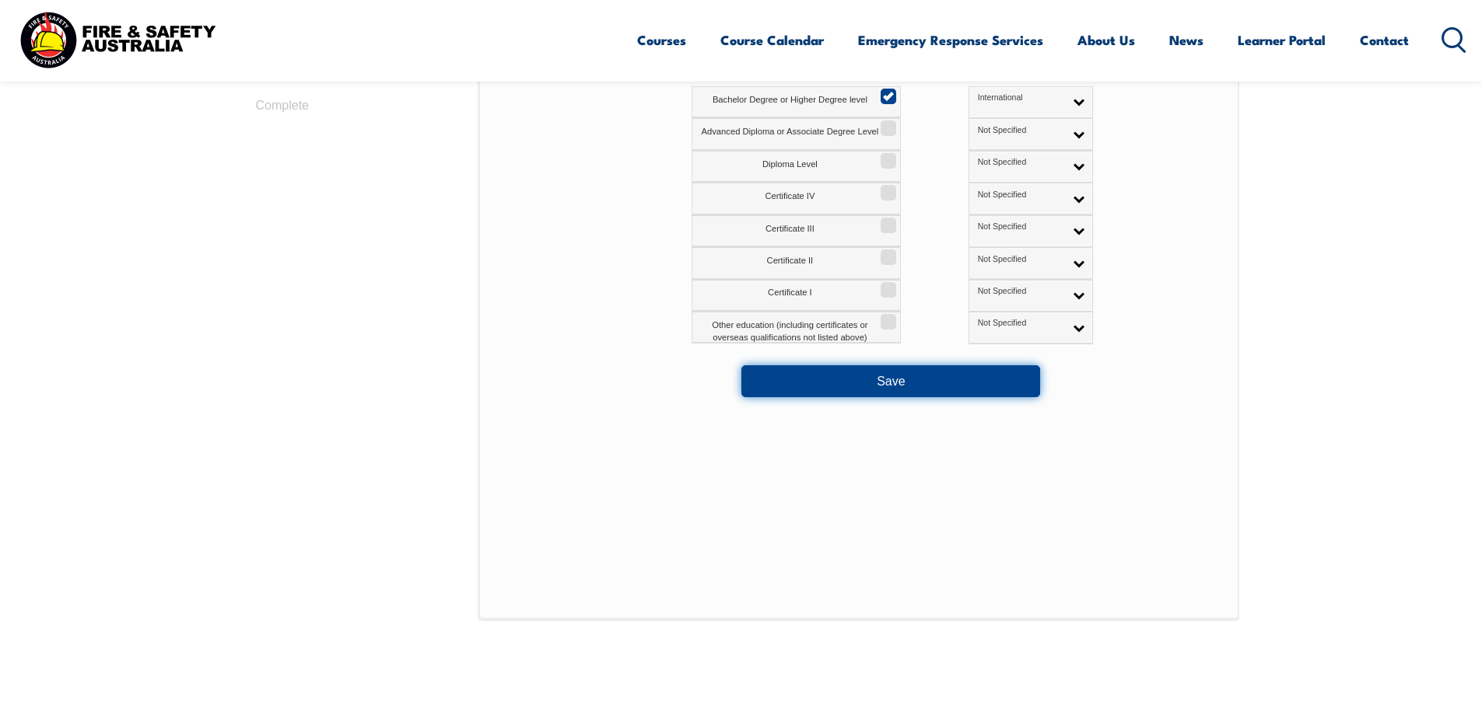
click at [879, 382] on button "Save" at bounding box center [890, 381] width 299 height 31
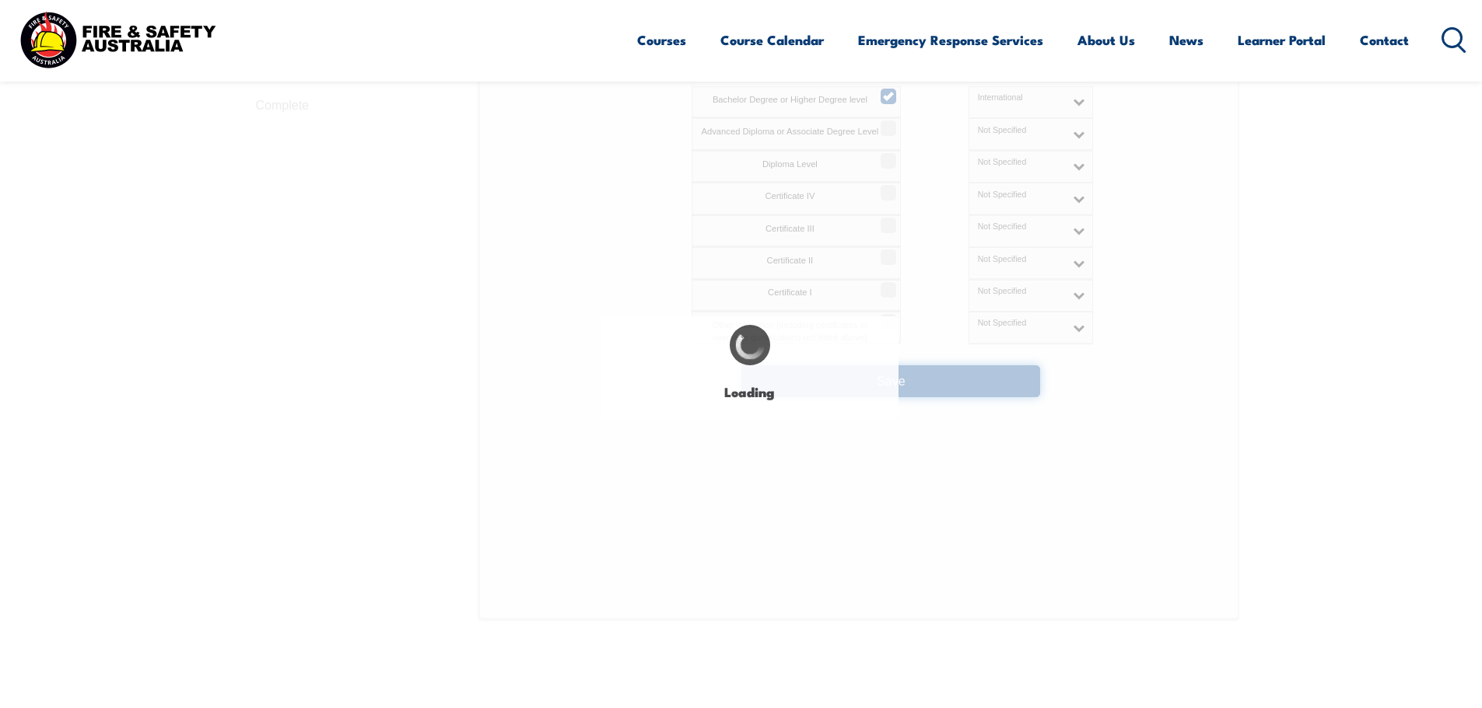
select select "false"
select select
select select "true"
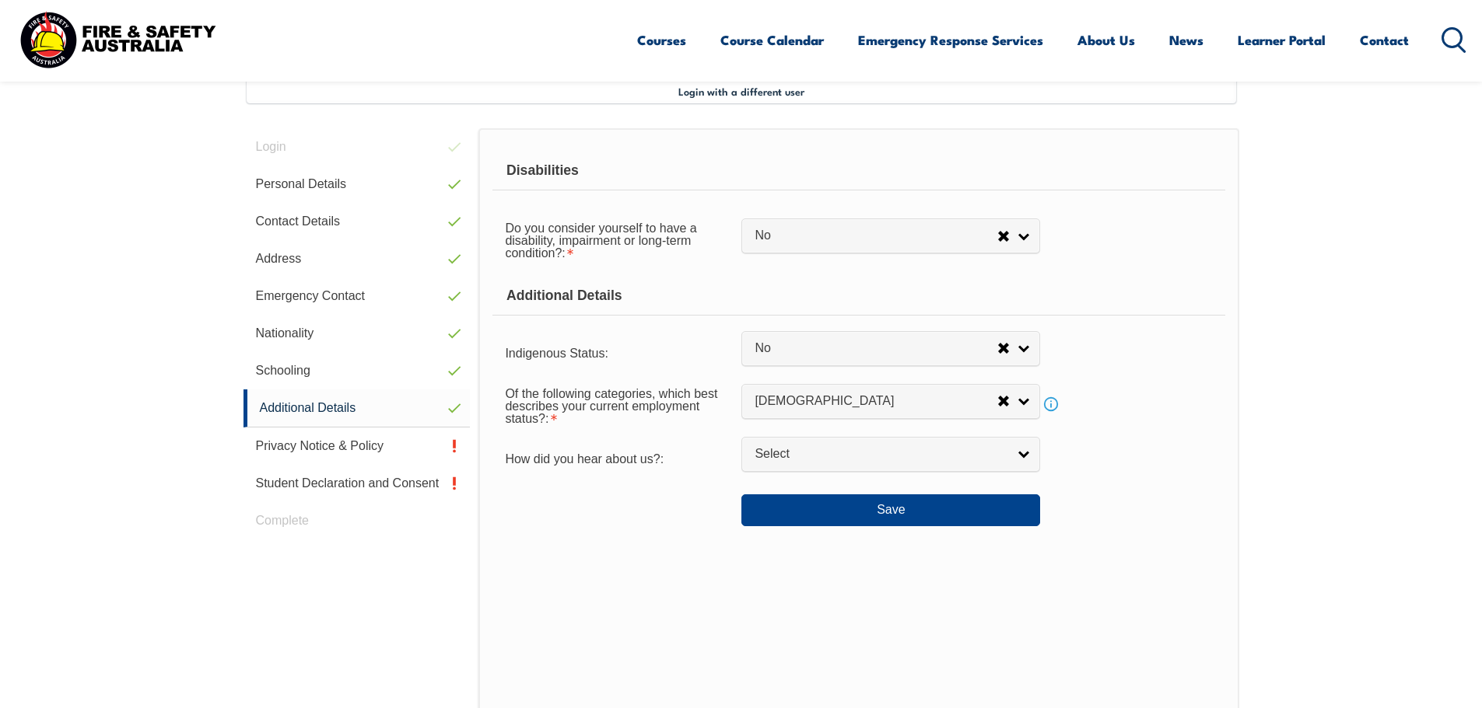
scroll to position [424, 0]
click at [895, 513] on button "Save" at bounding box center [890, 509] width 299 height 31
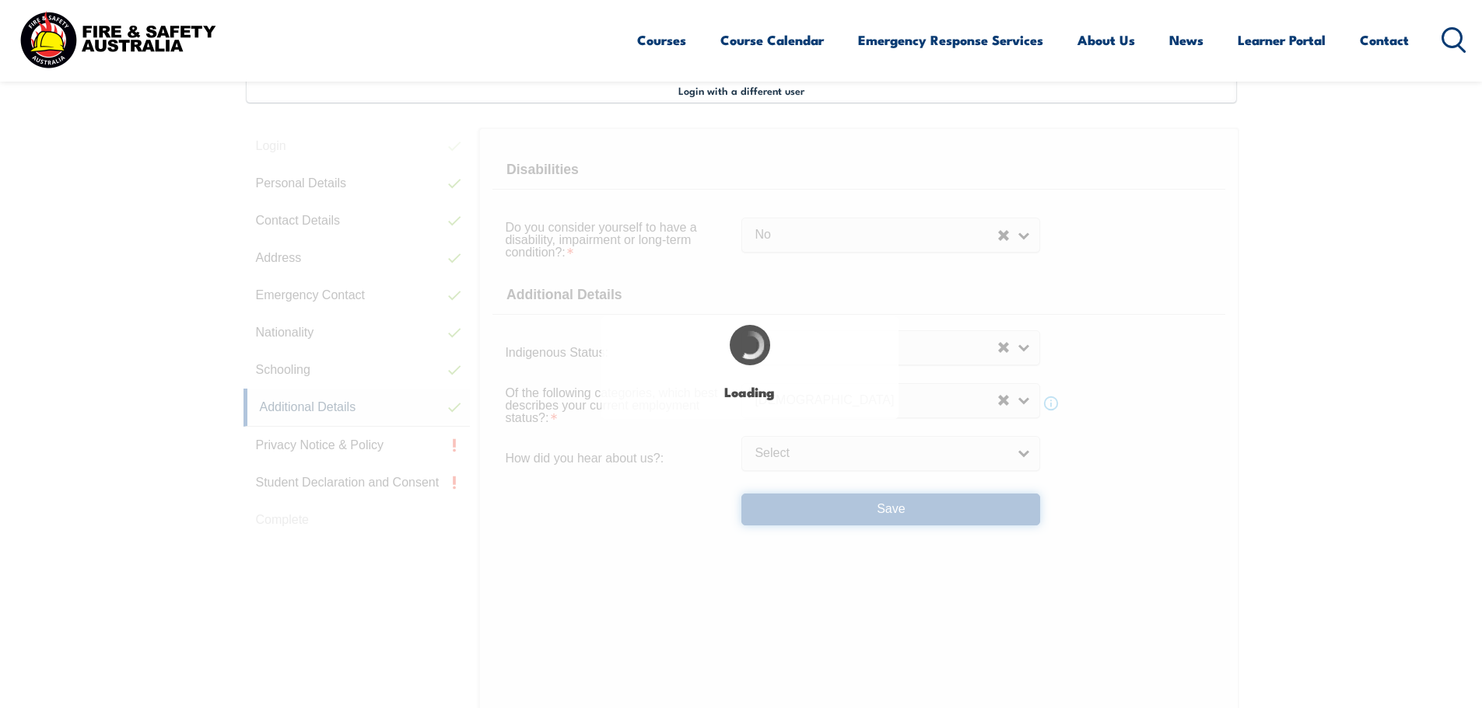
select select "false"
select select
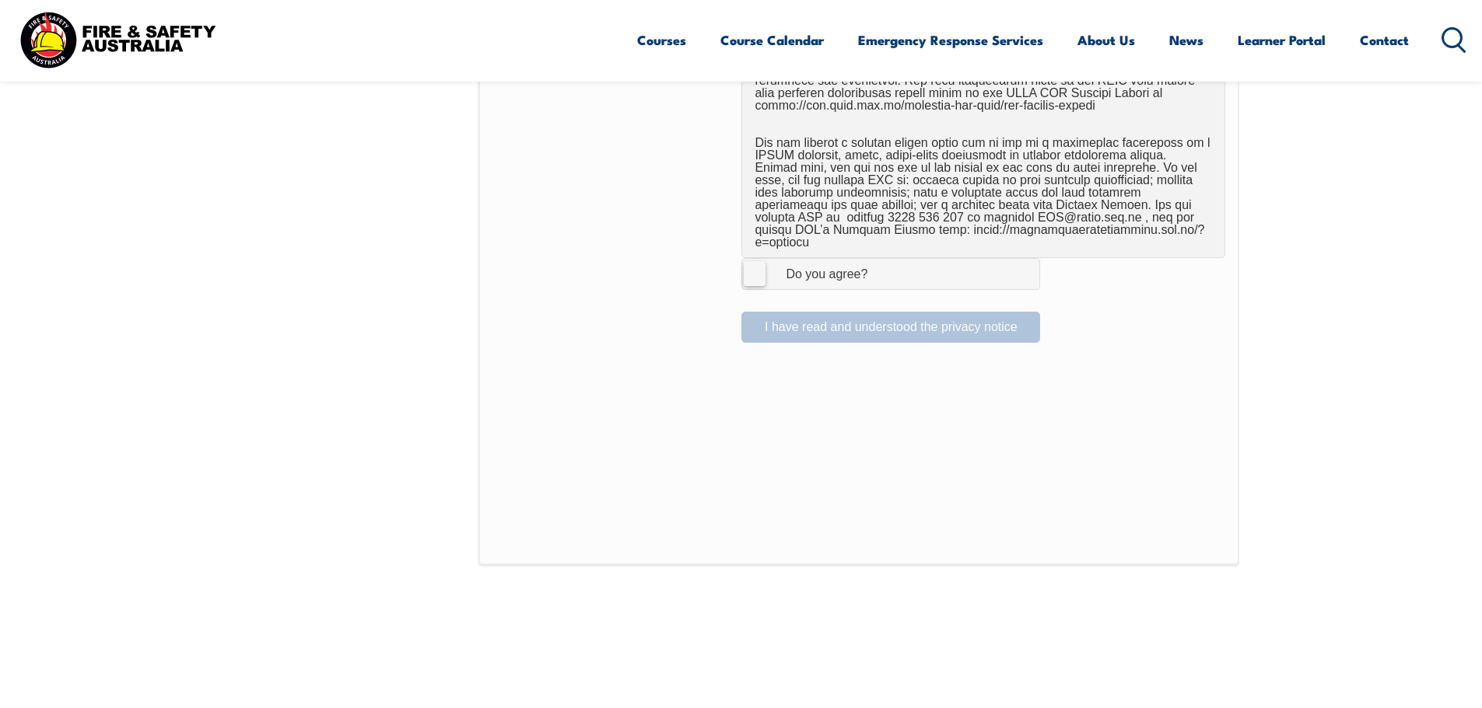
scroll to position [1046, 0]
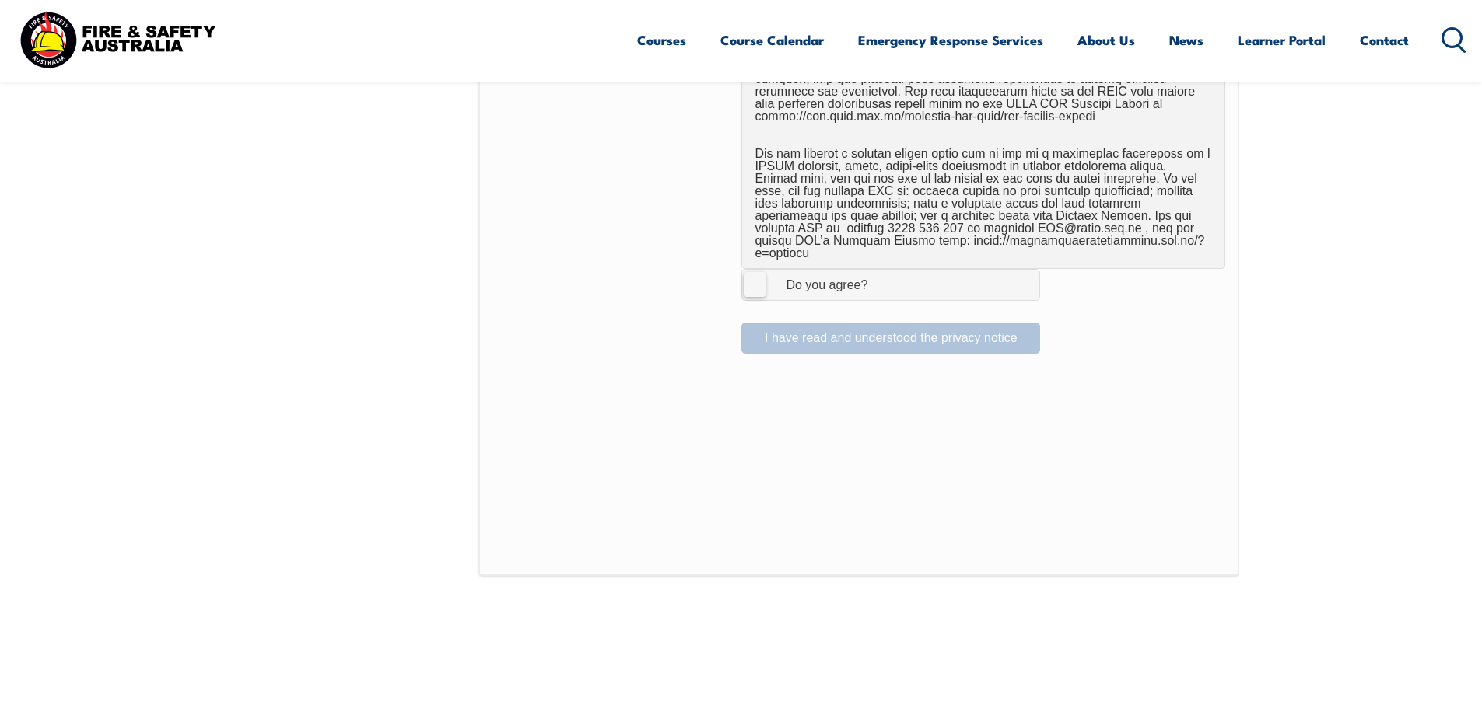
click at [847, 282] on span "I Agree Do you agree?" at bounding box center [811, 285] width 138 height 30
click at [880, 282] on input "I Agree Do you agree?" at bounding box center [893, 285] width 26 height 30
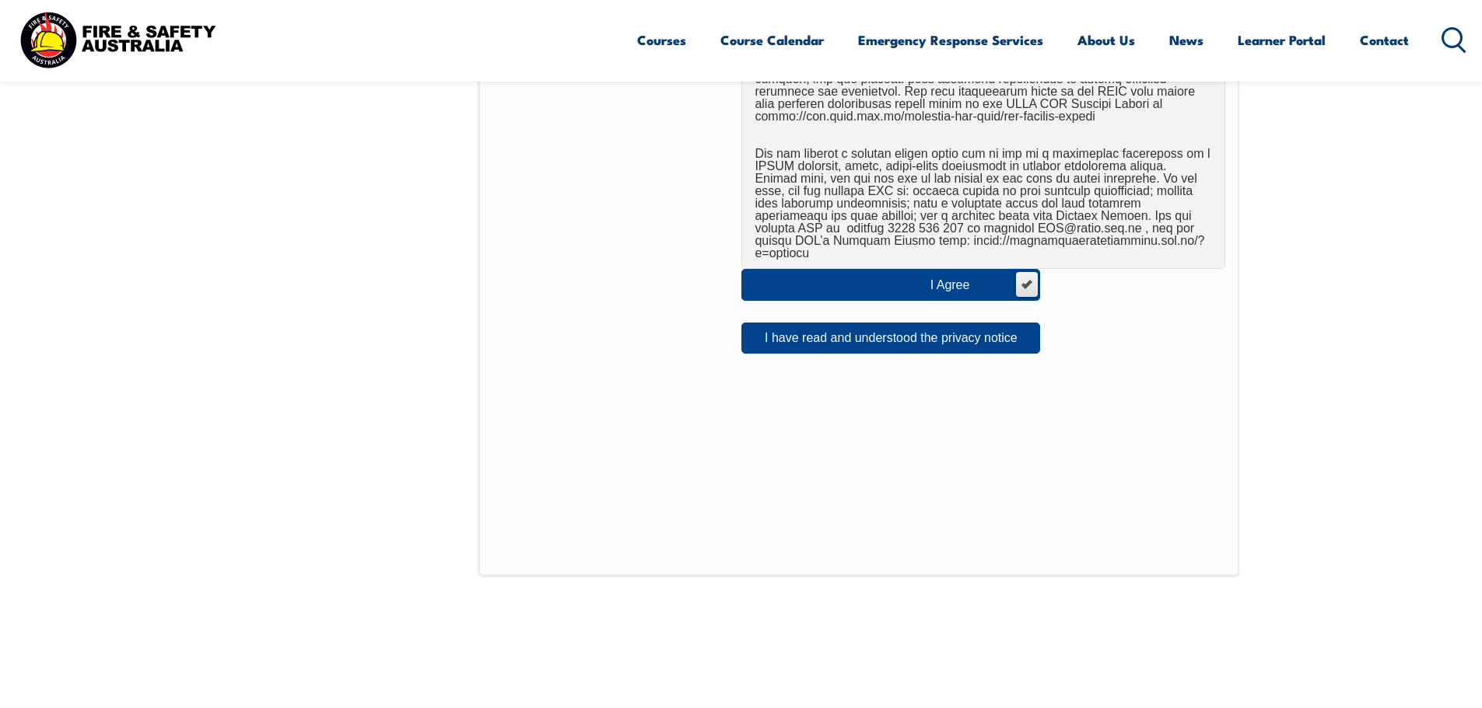
click at [832, 349] on div "I Agree Do you agree? I have read and understood the privacy notice" at bounding box center [858, 40] width 760 height 1071
click at [837, 327] on button "I have read and understood the privacy notice" at bounding box center [890, 338] width 299 height 31
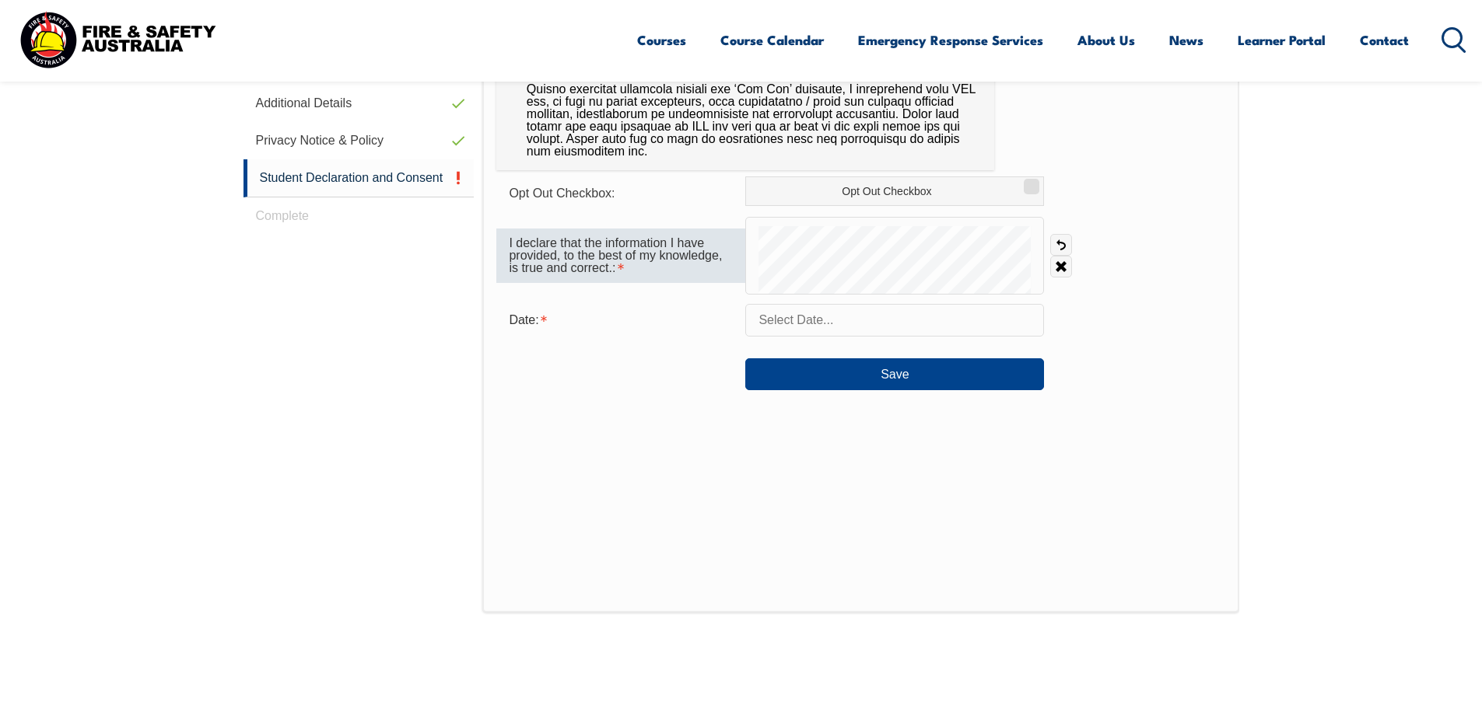
scroll to position [735, 0]
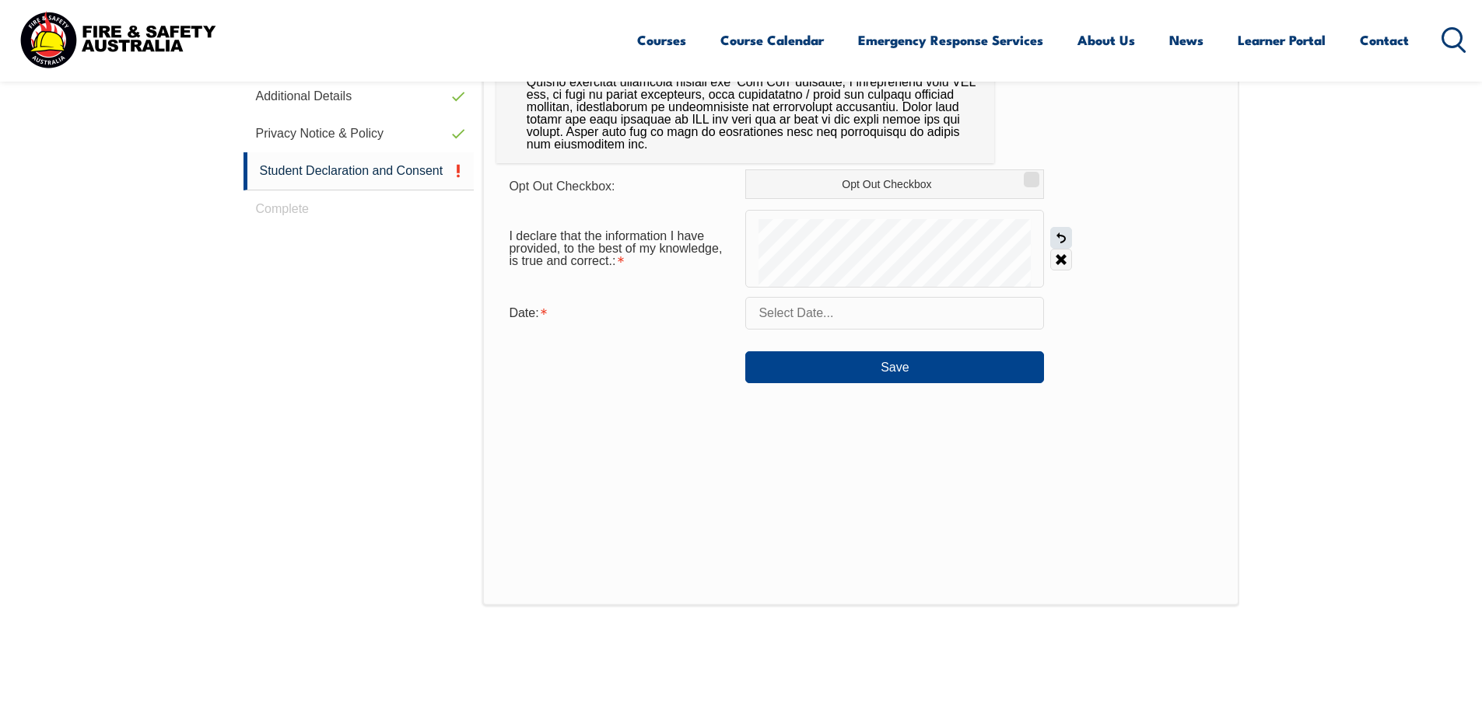
click at [1065, 236] on link "Undo" at bounding box center [1061, 238] width 22 height 22
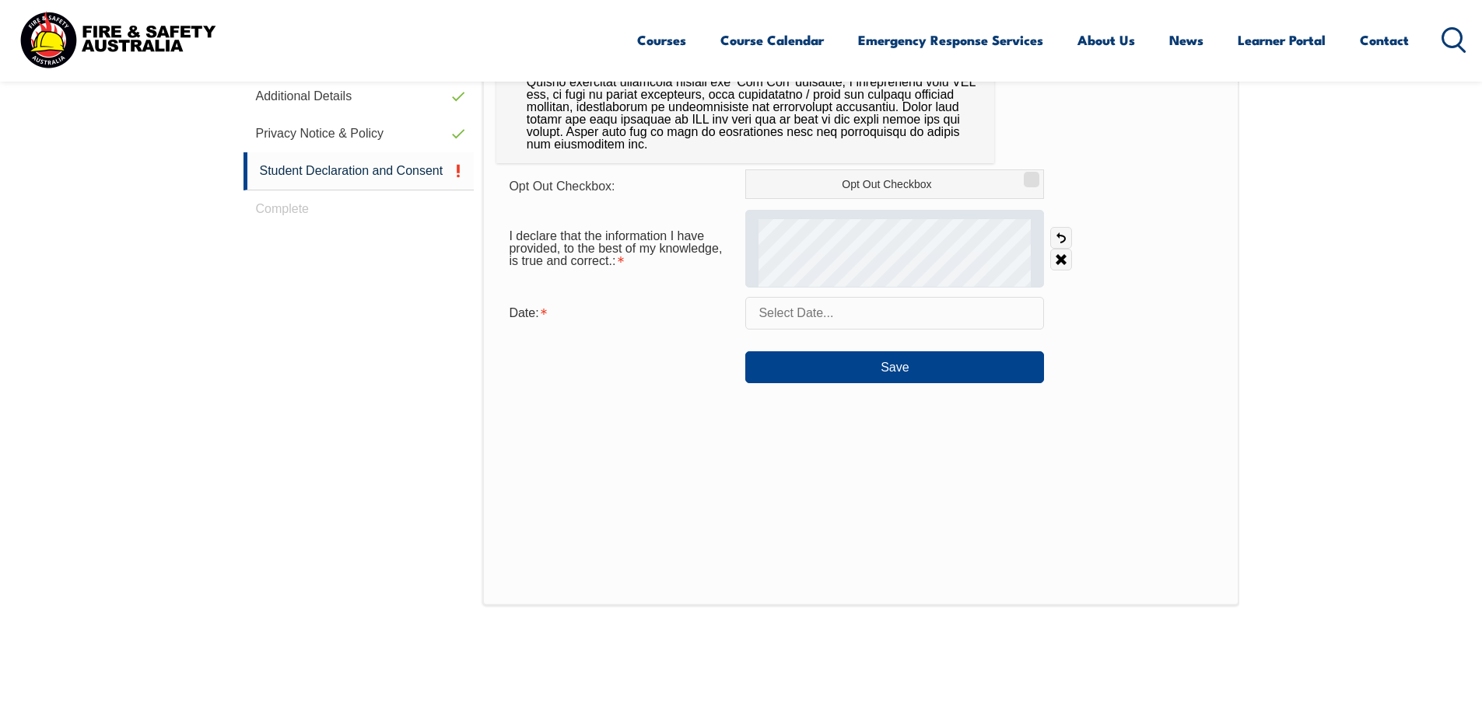
click at [779, 251] on div at bounding box center [894, 249] width 299 height 78
click at [950, 217] on div at bounding box center [894, 249] width 299 height 78
click at [950, 221] on div at bounding box center [894, 249] width 299 height 78
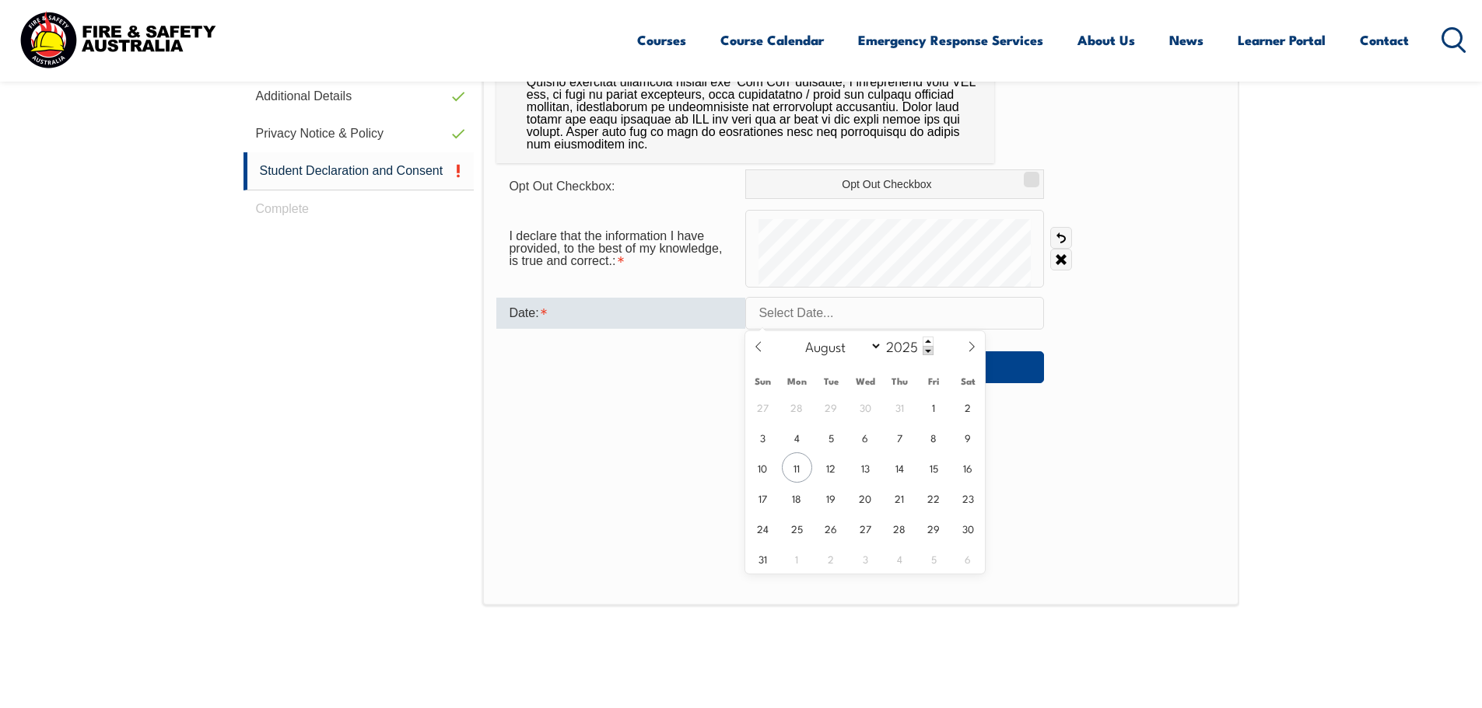
click at [933, 313] on input "text" at bounding box center [894, 313] width 299 height 33
click at [795, 471] on span "11" at bounding box center [797, 468] width 30 height 30
type input "August 11, 2025"
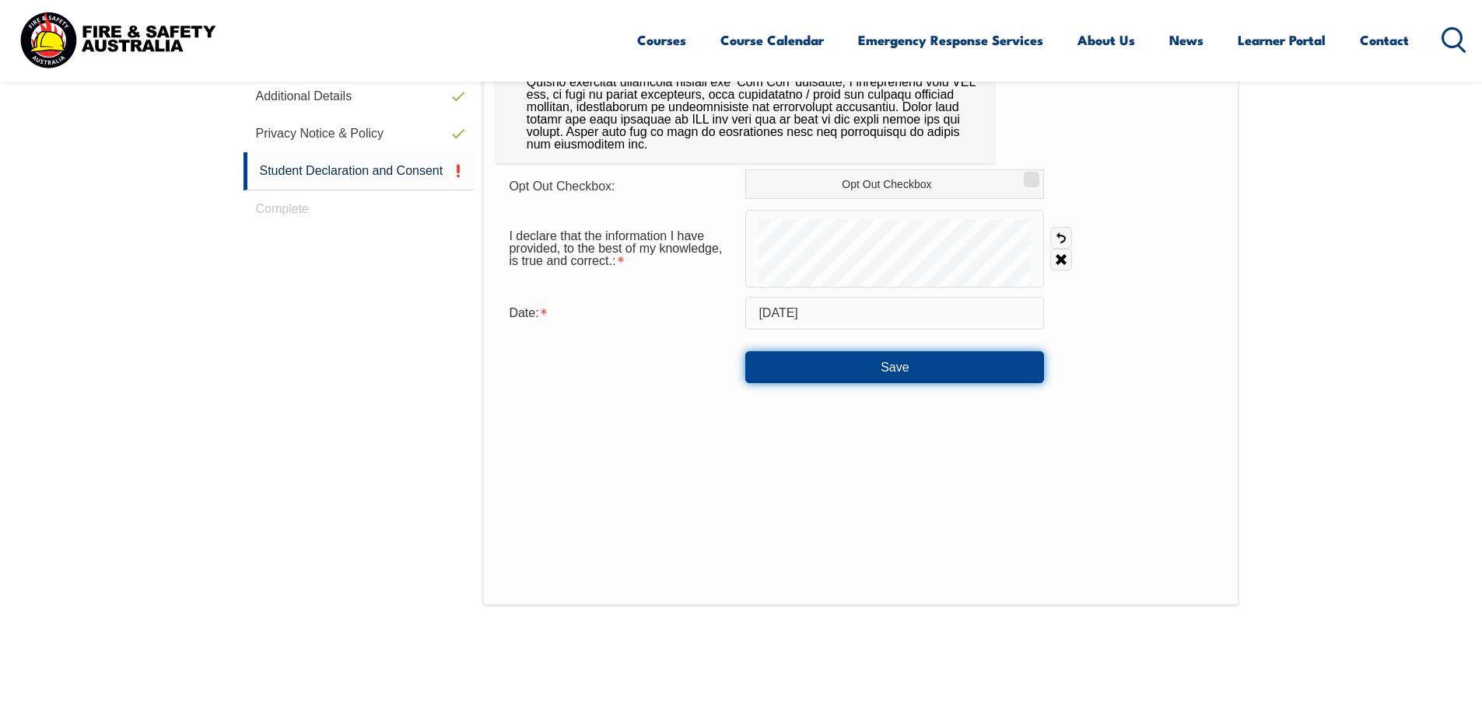
click at [885, 366] on button "Save" at bounding box center [894, 367] width 299 height 31
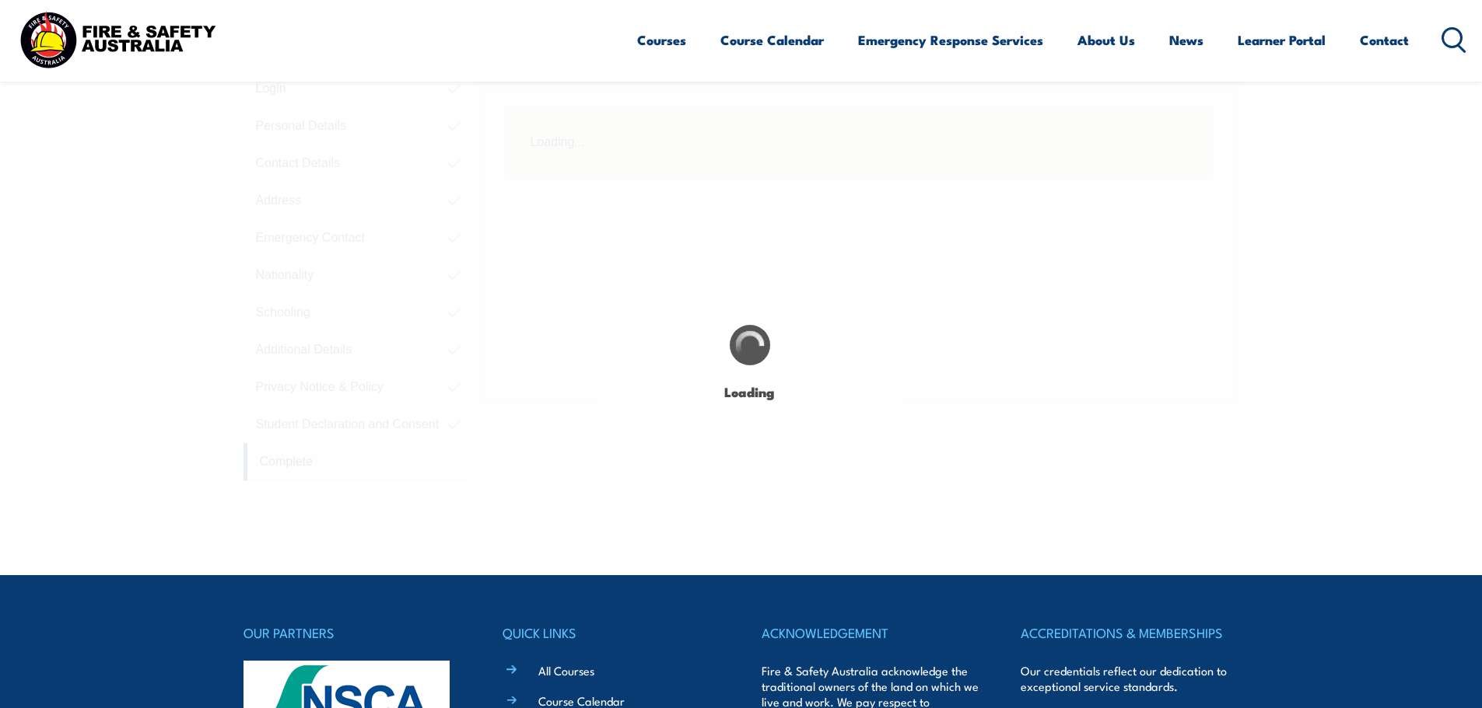
scroll to position [424, 0]
